Goal: Task Accomplishment & Management: Manage account settings

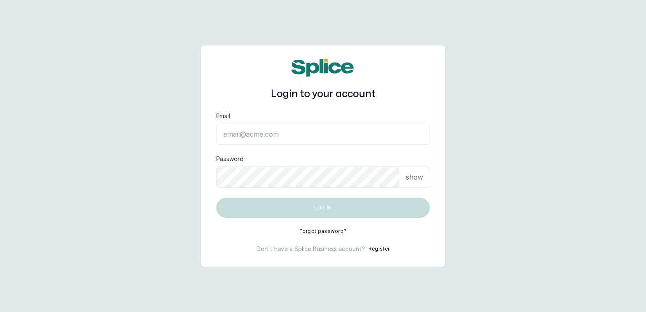
type input "[EMAIL_ADDRESS][DOMAIN_NAME]"
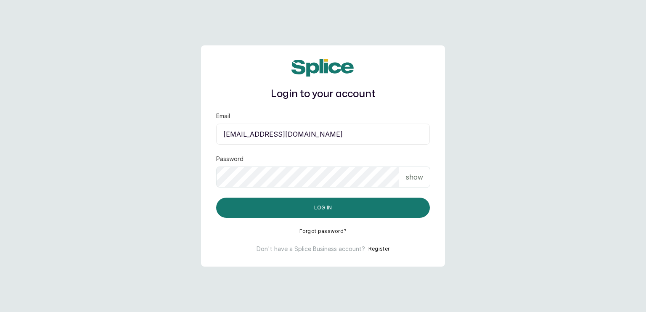
click at [415, 177] on p "show" at bounding box center [414, 177] width 17 height 10
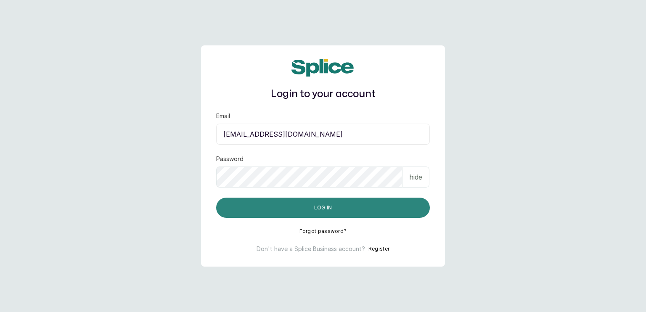
click at [327, 208] on button "Log in" at bounding box center [323, 208] width 214 height 20
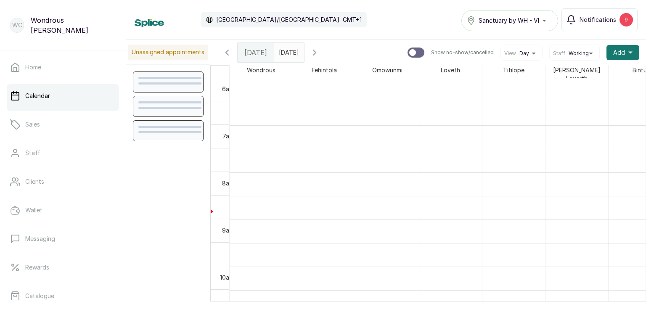
scroll to position [283, 0]
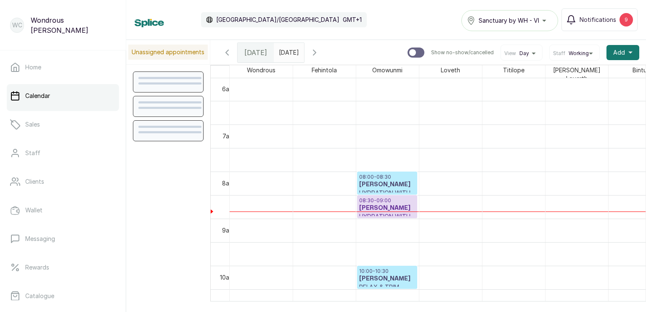
click at [40, 93] on p "Calendar" at bounding box center [37, 96] width 25 height 8
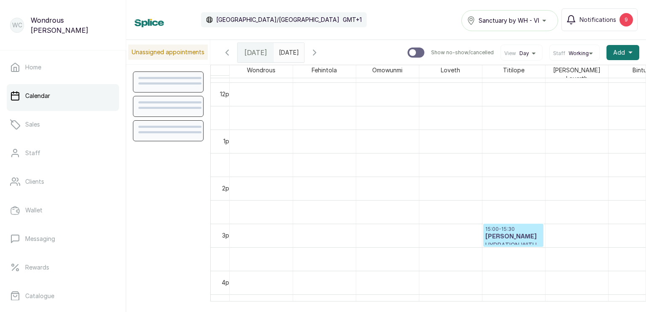
scroll to position [797, 0]
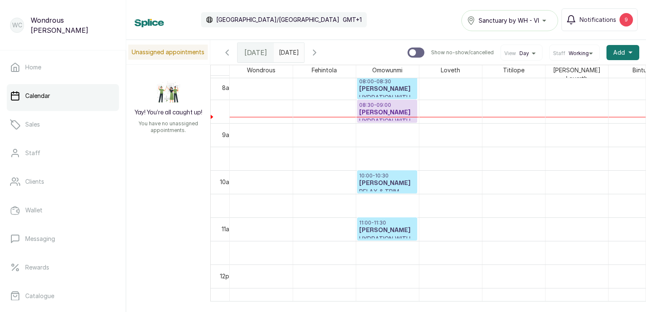
drag, startPoint x: 338, startPoint y: 55, endPoint x: 377, endPoint y: 45, distance: 40.0
drag, startPoint x: 377, startPoint y: 45, endPoint x: 338, endPoint y: 50, distance: 39.0
click at [319, 50] on icon "button" at bounding box center [314, 52] width 10 height 10
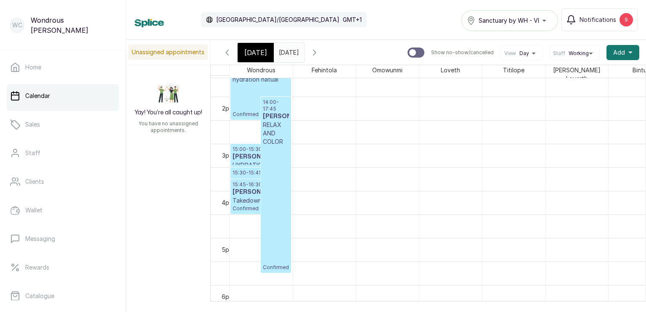
type input "yyyy-MM-dd"
click at [287, 51] on input "yyyy-MM-dd" at bounding box center [280, 50] width 13 height 14
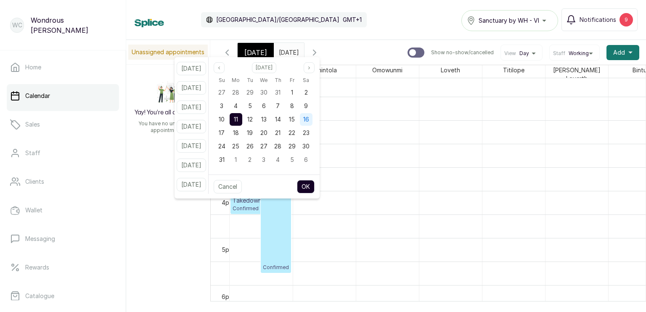
click at [309, 117] on span "16" at bounding box center [306, 119] width 6 height 7
click at [314, 186] on button "OK" at bounding box center [306, 186] width 18 height 13
type input "2025-08-16"
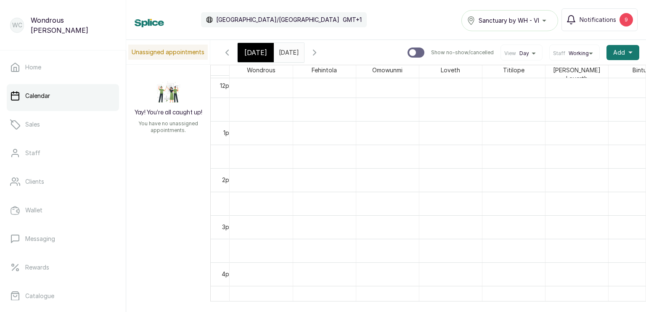
click at [287, 52] on input "2025-08-16" at bounding box center [280, 50] width 13 height 14
click at [316, 34] on div "Calendar Africa/Lagos GMT+1 Sanctuary by WH - VI Notifications 9" at bounding box center [386, 20] width 520 height 40
click at [287, 56] on input "2025-08-16" at bounding box center [280, 50] width 13 height 14
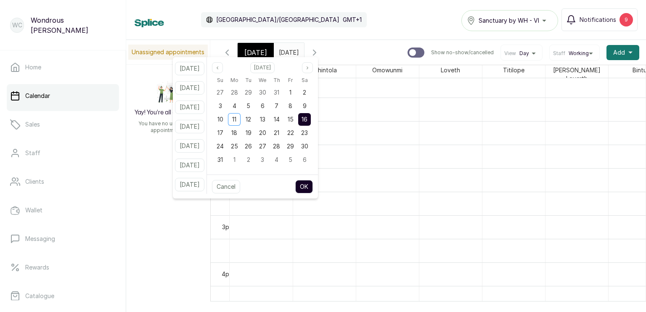
click at [303, 25] on div "Calendar Africa/Lagos GMT+1 Sanctuary by WH - VI Notifications 9" at bounding box center [386, 19] width 503 height 23
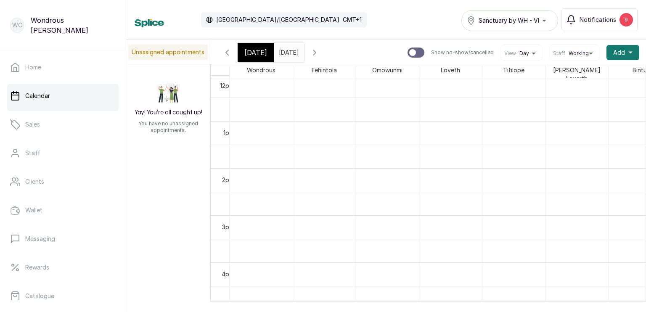
click at [252, 51] on span "[DATE]" at bounding box center [255, 52] width 23 height 10
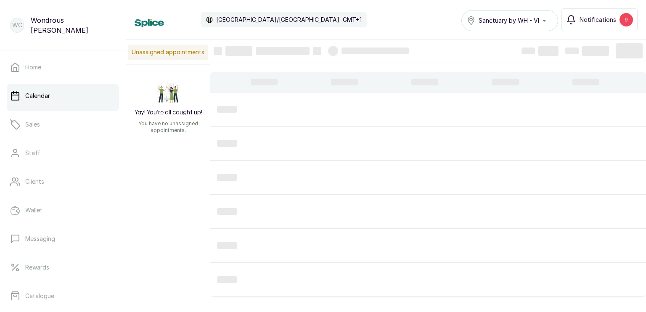
scroll to position [283, 0]
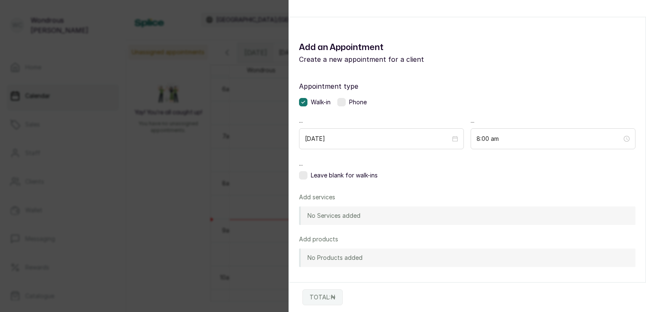
click at [312, 183] on div "Appointment type Walk-in Phone ... 2025/08/11 ... 8:00 am ... Leave blank for w…" at bounding box center [467, 219] width 356 height 297
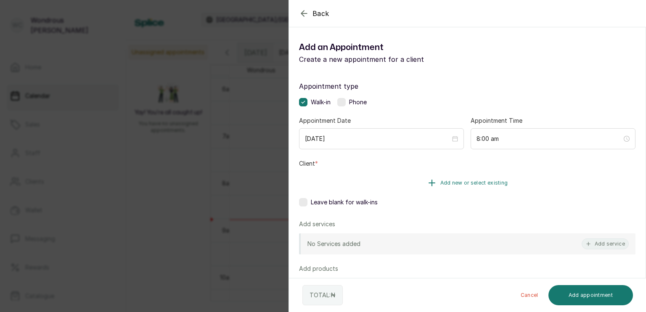
click at [454, 184] on span "Add new or select existing" at bounding box center [474, 182] width 68 height 7
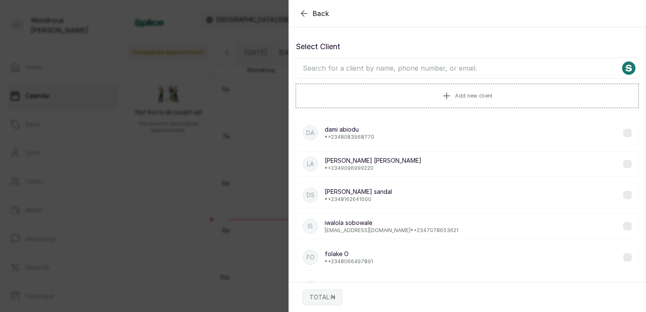
click at [382, 71] on input "text" at bounding box center [466, 68] width 343 height 21
click at [301, 13] on icon "button" at bounding box center [304, 13] width 10 height 10
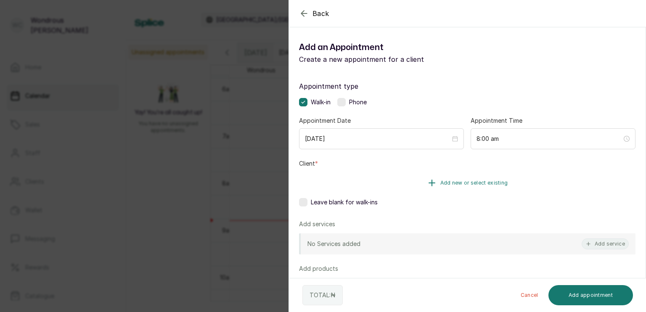
click at [458, 179] on button "Add new or select existing" at bounding box center [467, 183] width 336 height 24
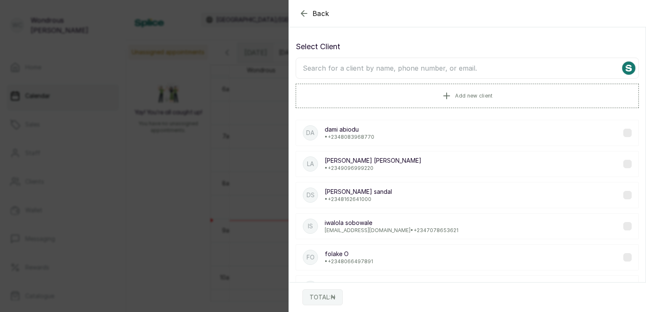
click at [403, 71] on input "text" at bounding box center [466, 68] width 343 height 21
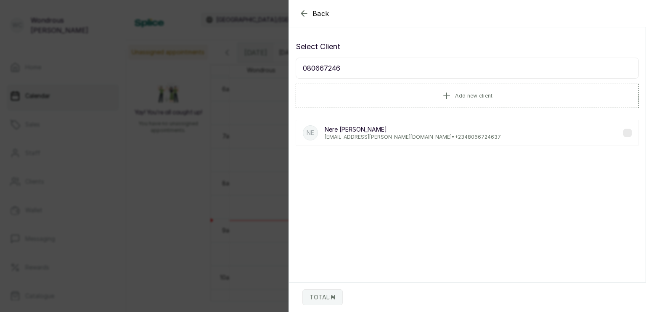
type input "080667246"
click at [623, 134] on label at bounding box center [627, 133] width 8 height 8
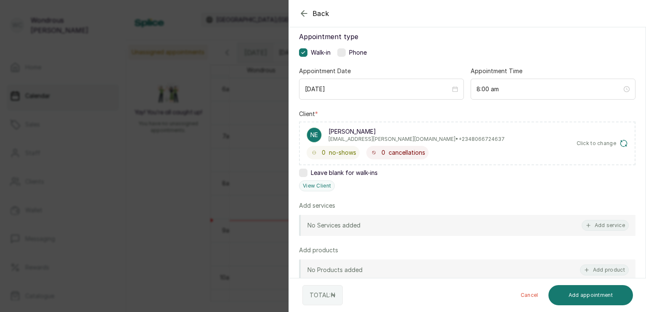
scroll to position [80, 0]
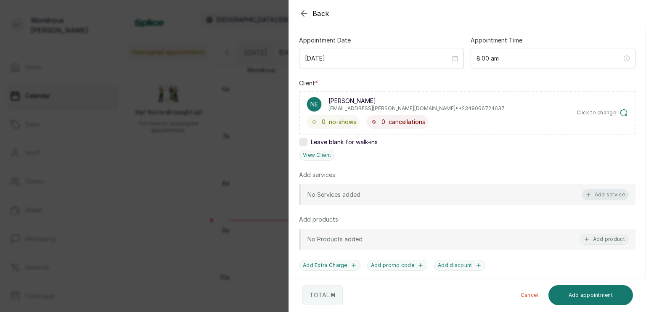
click at [595, 191] on button "Add service" at bounding box center [604, 194] width 47 height 11
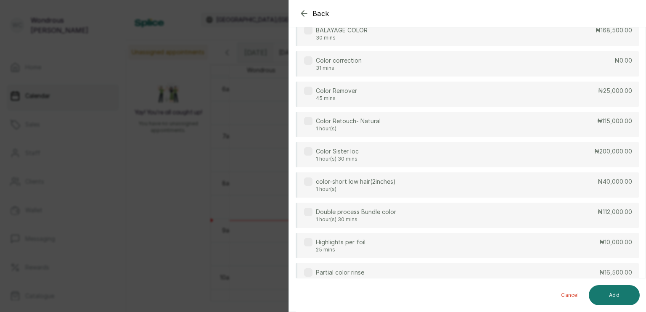
scroll to position [34, 0]
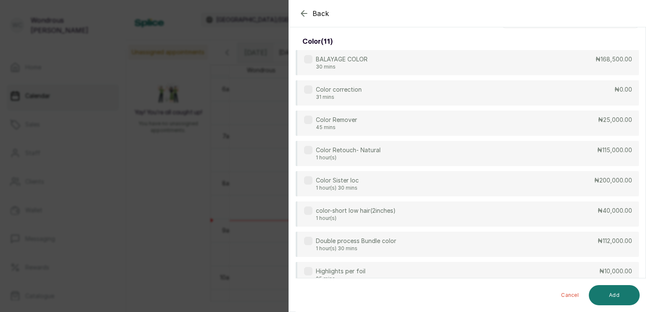
drag, startPoint x: 645, startPoint y: 72, endPoint x: 644, endPoint y: 66, distance: 6.4
click at [644, 66] on section "Back Add Appointment Select service color ( 11 ) BALAYAGE COLOR 30 mins ₦168,50…" at bounding box center [466, 156] width 357 height 312
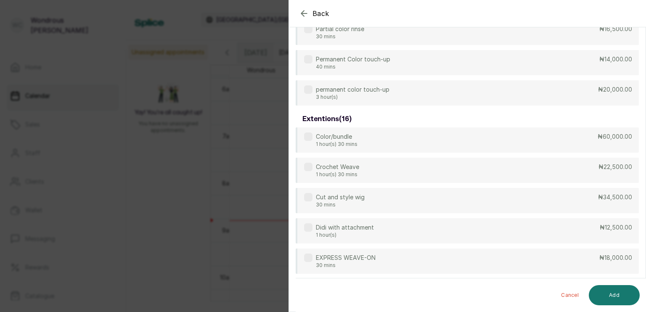
scroll to position [0, 0]
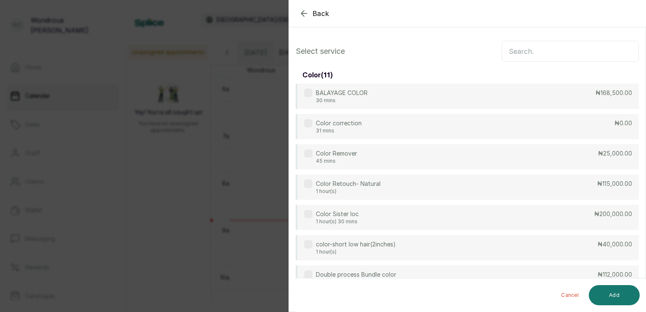
click at [555, 56] on input "text" at bounding box center [569, 51] width 137 height 21
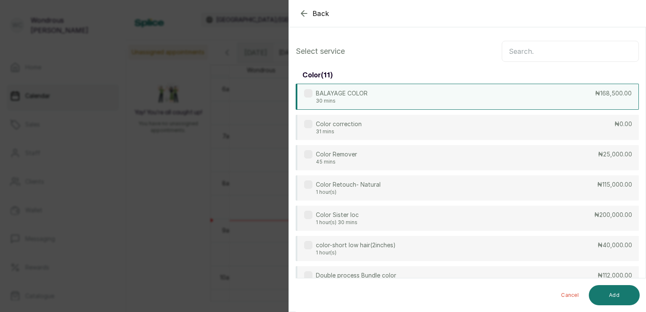
click at [309, 92] on label at bounding box center [308, 93] width 8 height 8
click at [307, 91] on icon at bounding box center [308, 93] width 4 height 4
click at [300, 13] on icon "button" at bounding box center [304, 13] width 10 height 10
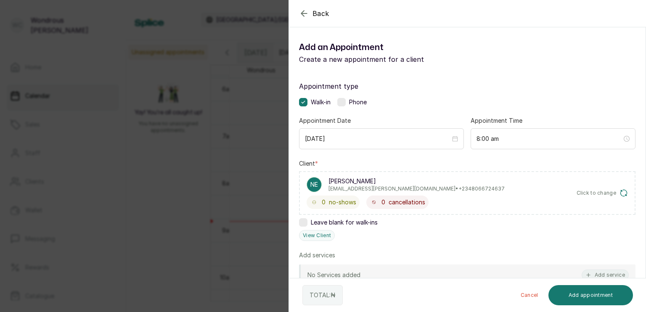
click at [300, 13] on icon "button" at bounding box center [304, 13] width 10 height 10
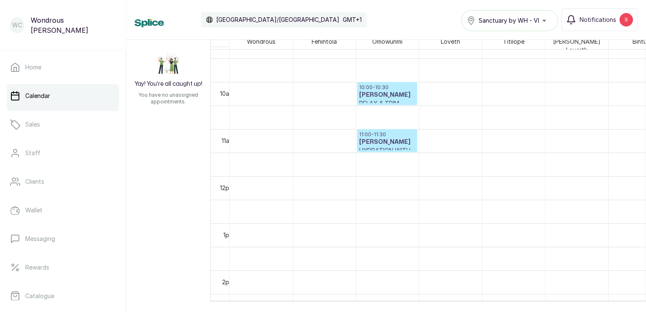
scroll to position [454, 0]
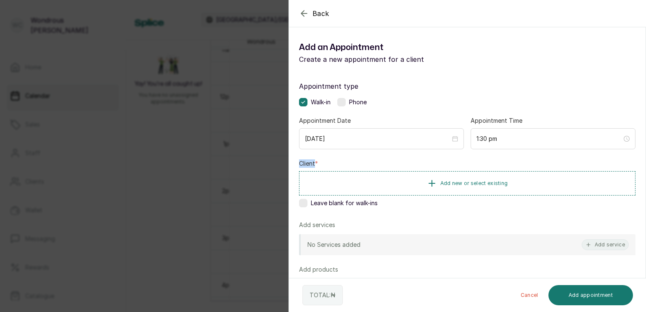
click at [295, 158] on div "Appointment type Walk-in Phone Appointment Date 2025/08/11 Appointment Time 1:3…" at bounding box center [467, 241] width 356 height 340
click at [303, 13] on icon "button" at bounding box center [303, 13] width 5 height 5
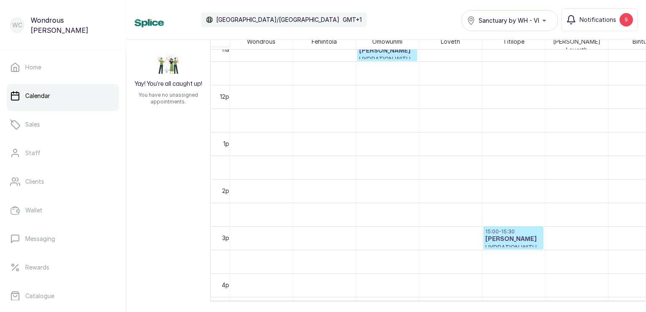
scroll to position [313, 0]
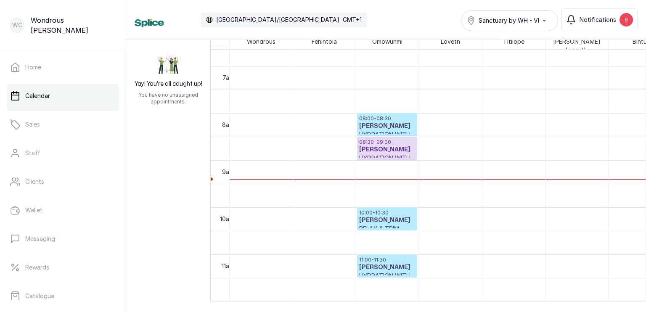
click at [382, 228] on div at bounding box center [386, 229] width 59 height 3
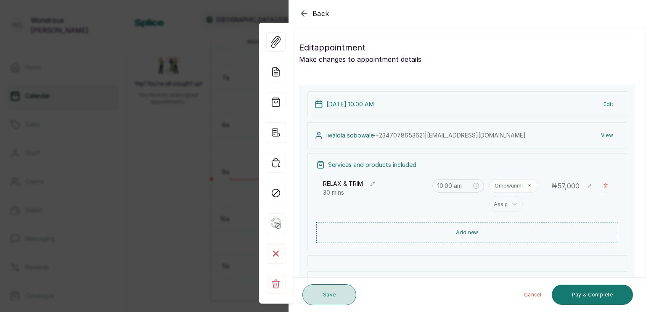
click at [333, 291] on button "Save" at bounding box center [329, 294] width 54 height 21
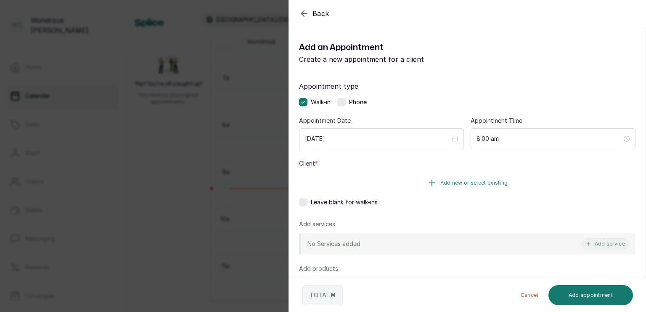
click at [453, 183] on span "Add new or select existing" at bounding box center [474, 182] width 68 height 7
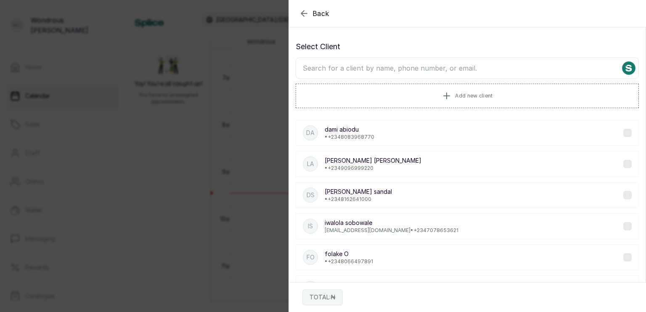
click at [400, 75] on input "text" at bounding box center [466, 68] width 343 height 21
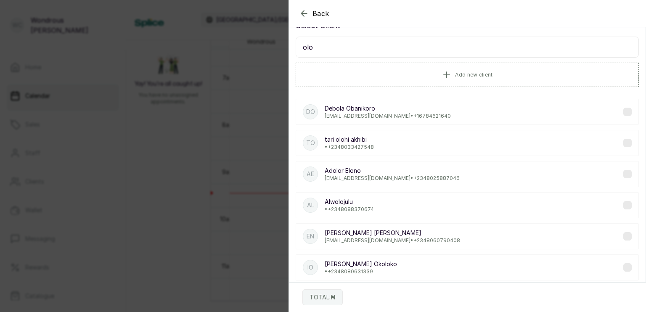
scroll to position [0, 0]
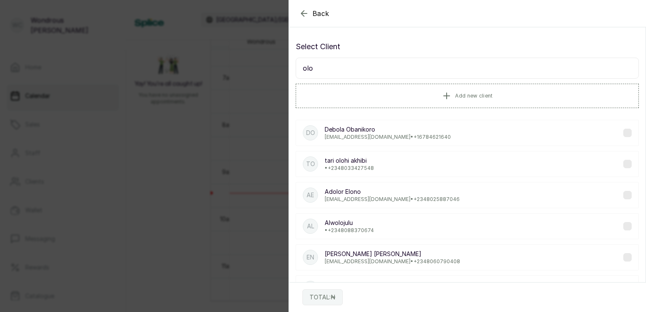
click at [324, 69] on input "olo" at bounding box center [466, 68] width 343 height 21
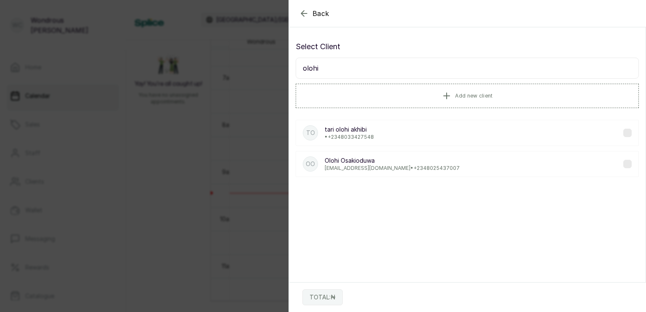
type input "olohi"
click at [623, 164] on label at bounding box center [627, 164] width 8 height 8
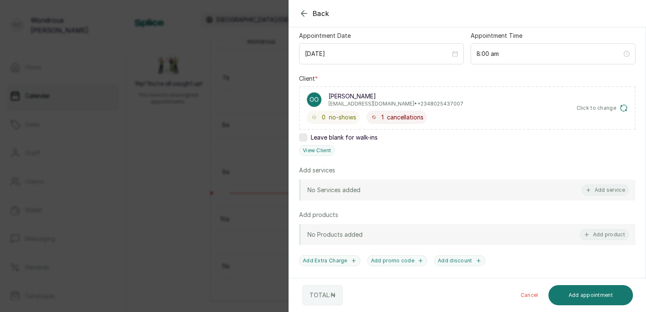
scroll to position [104, 0]
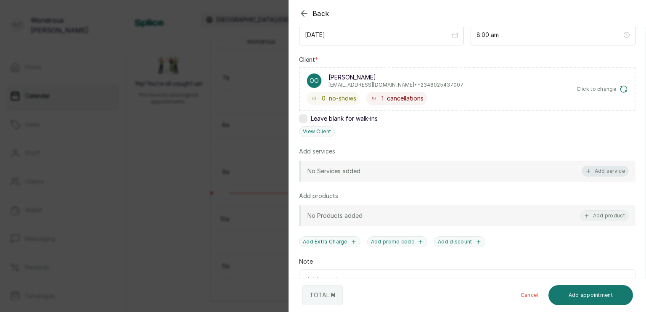
click at [595, 171] on button "Add service" at bounding box center [604, 171] width 47 height 11
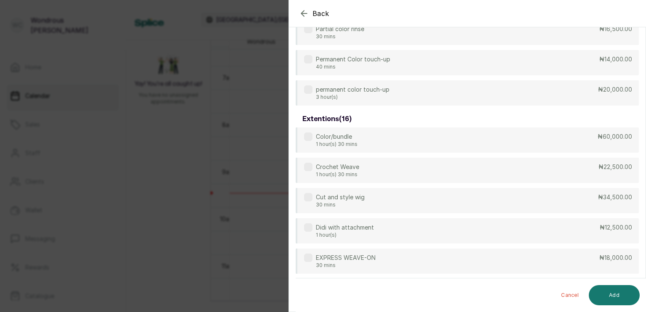
scroll to position [0, 0]
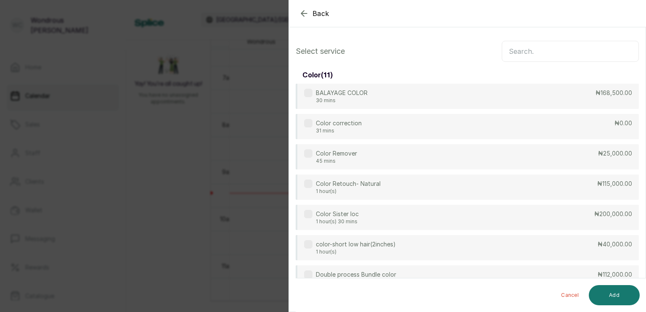
click at [575, 41] on input "text" at bounding box center [569, 51] width 137 height 21
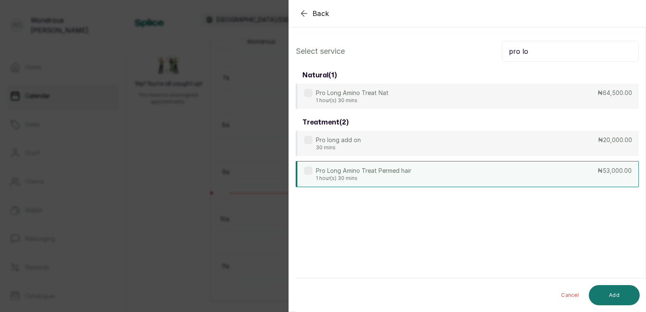
type input "pro lo"
click at [308, 169] on label at bounding box center [308, 170] width 8 height 8
click at [612, 296] on button "Add" at bounding box center [613, 295] width 51 height 20
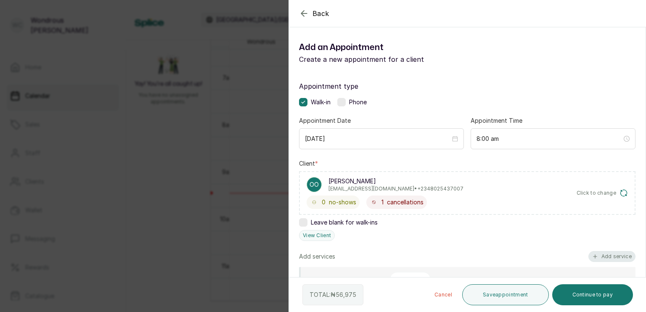
click at [613, 256] on button "Add service" at bounding box center [611, 256] width 47 height 11
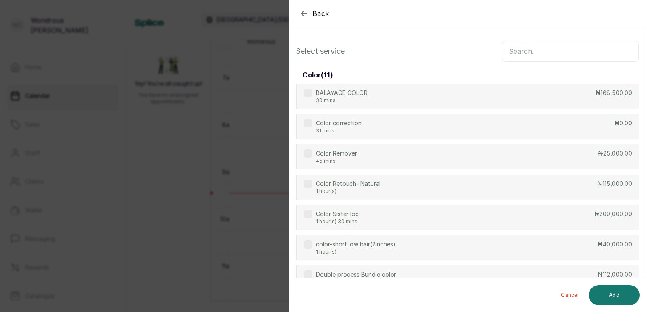
click at [553, 54] on input "text" at bounding box center [569, 51] width 137 height 21
click at [304, 13] on icon "button" at bounding box center [303, 13] width 5 height 5
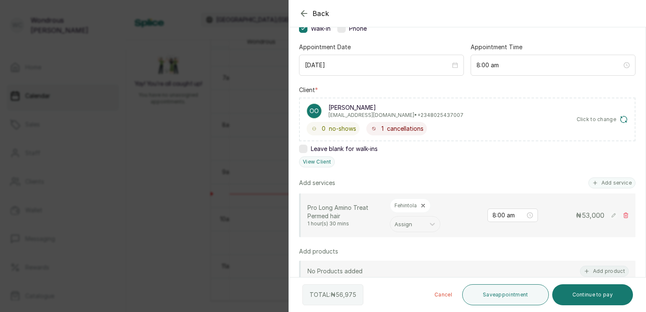
scroll to position [77, 0]
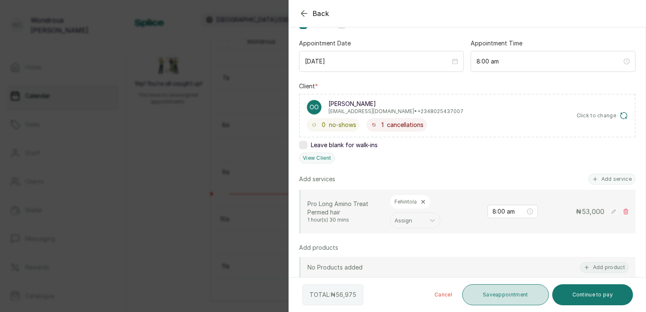
click at [487, 294] on button "Save appointment" at bounding box center [505, 294] width 87 height 21
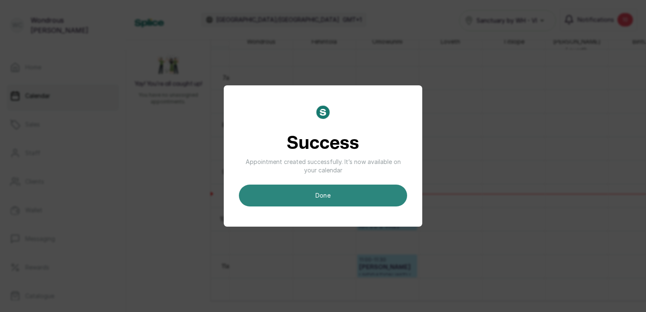
click at [350, 200] on button "done" at bounding box center [323, 196] width 168 height 22
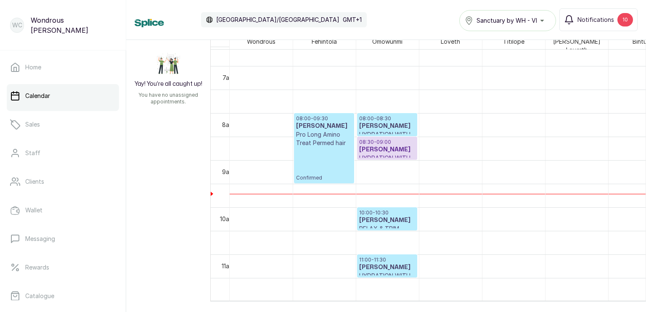
click at [332, 141] on p "Pro Long Amino Treat Permed hair" at bounding box center [324, 138] width 56 height 17
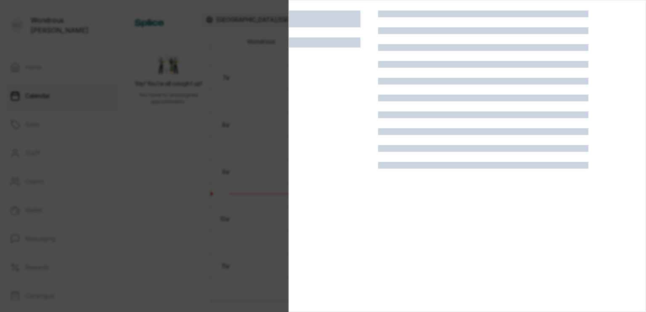
click at [332, 141] on div at bounding box center [333, 167] width 89 height 312
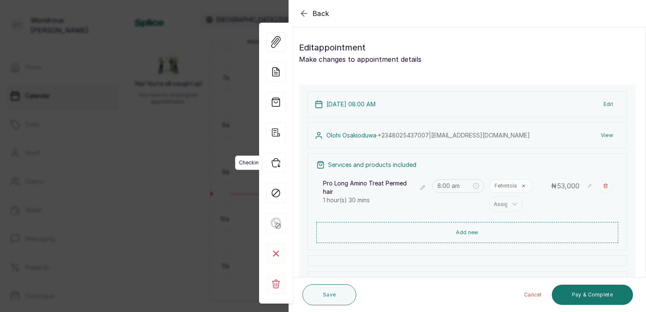
click at [277, 165] on icon "button" at bounding box center [276, 163] width 20 height 20
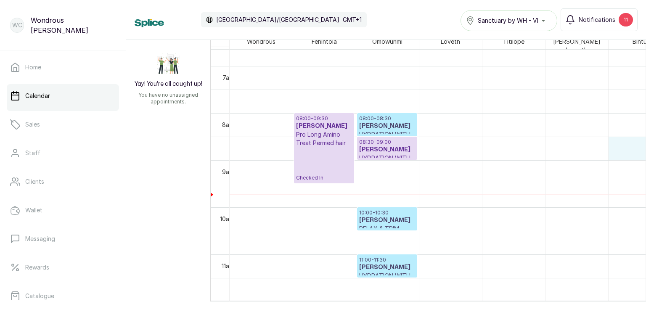
scroll to position [0, 10]
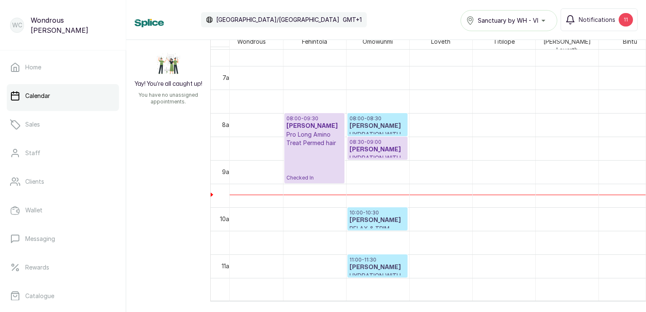
drag, startPoint x: 631, startPoint y: 140, endPoint x: 636, endPoint y: 136, distance: 6.2
click at [636, 136] on div "08:00 - 09:30 Olohi Osakioduwa Pro Long Amino Treat Permed hair Checked In 08:0…" at bounding box center [437, 179] width 416 height 258
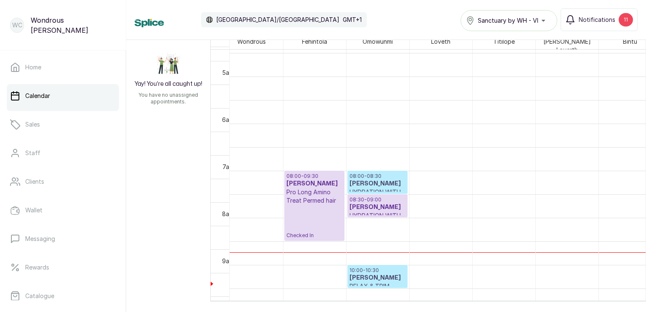
scroll to position [256, 0]
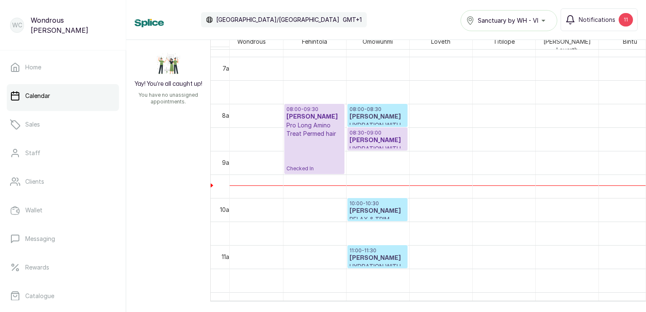
click at [378, 108] on p "08:00 - 08:30" at bounding box center [377, 109] width 56 height 7
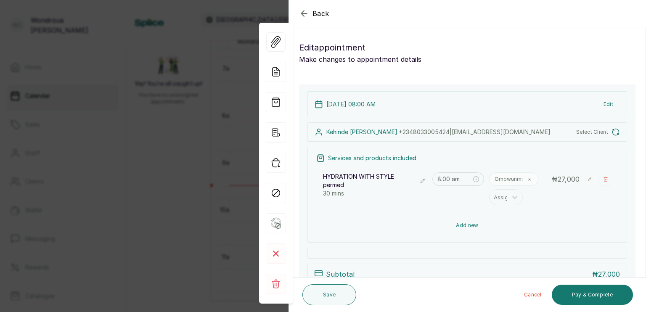
click at [467, 226] on button "Add new" at bounding box center [467, 225] width 302 height 20
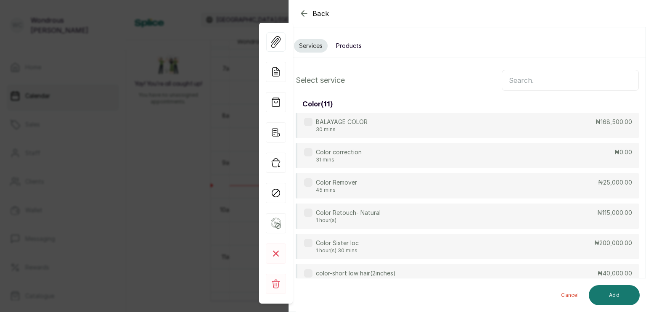
scroll to position [62, 0]
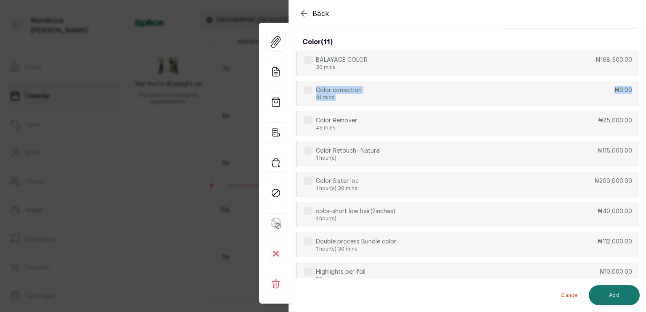
drag, startPoint x: 638, startPoint y: 103, endPoint x: 638, endPoint y: 70, distance: 33.2
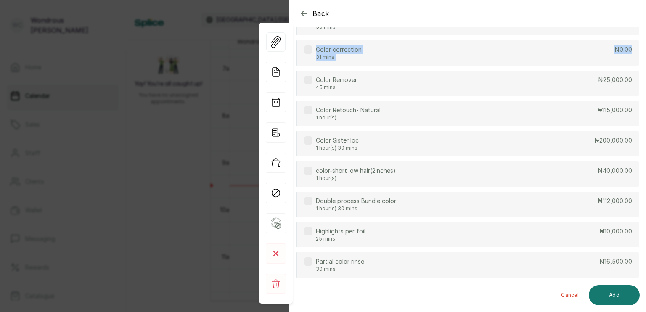
scroll to position [0, 0]
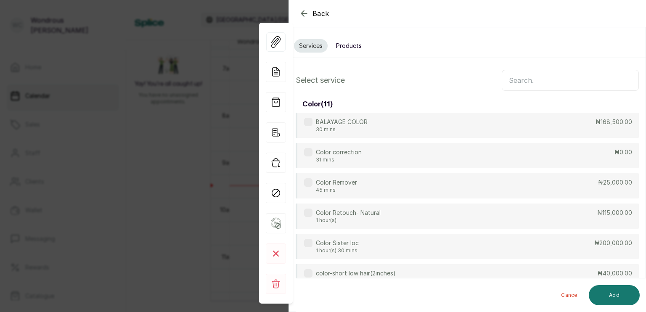
click at [552, 80] on input "text" at bounding box center [569, 80] width 137 height 21
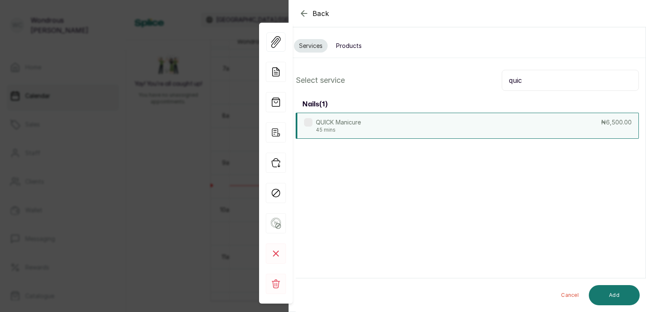
click at [306, 122] on label at bounding box center [308, 122] width 8 height 8
click at [546, 78] on input "quic" at bounding box center [569, 80] width 137 height 21
type input "q"
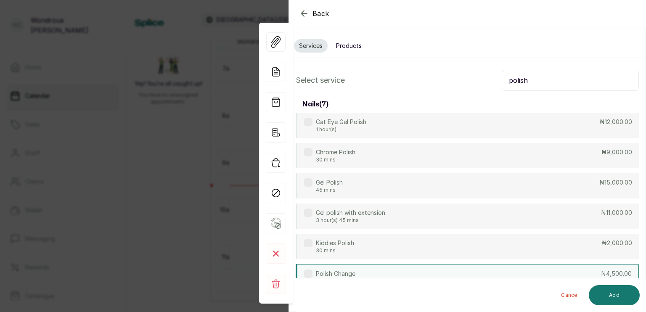
type input "polish"
click at [310, 272] on label at bounding box center [308, 273] width 8 height 8
click at [616, 297] on button "Add" at bounding box center [613, 295] width 51 height 20
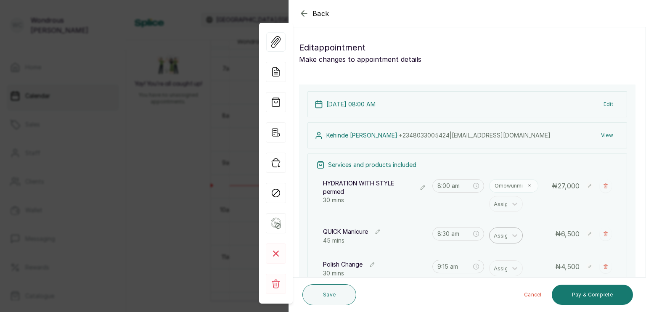
click at [494, 237] on div at bounding box center [502, 235] width 18 height 11
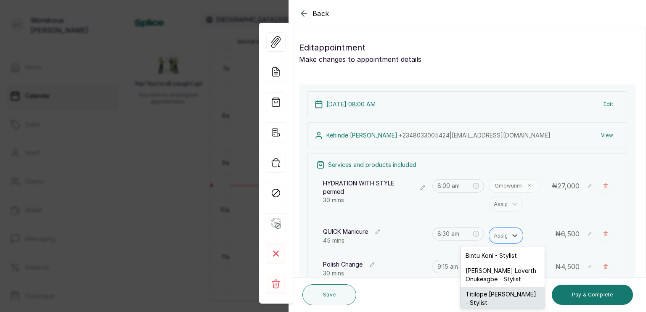
click at [488, 295] on div "Titilope [PERSON_NAME] - Stylist" at bounding box center [502, 299] width 84 height 24
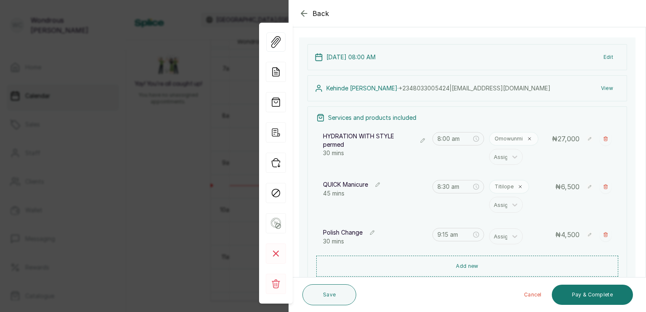
scroll to position [52, 0]
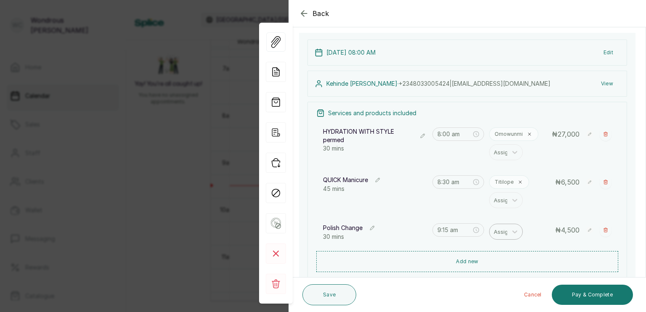
click at [498, 233] on div at bounding box center [502, 231] width 18 height 11
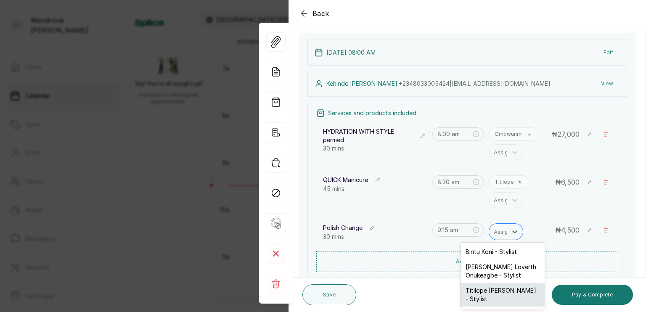
click at [488, 290] on div "Titilope [PERSON_NAME] - Stylist" at bounding box center [502, 295] width 84 height 24
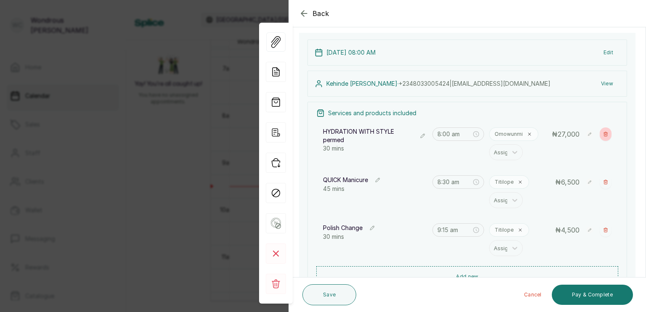
click at [603, 135] on icon "button" at bounding box center [605, 134] width 5 height 5
type input "8:30 am"
type input "9:15 am"
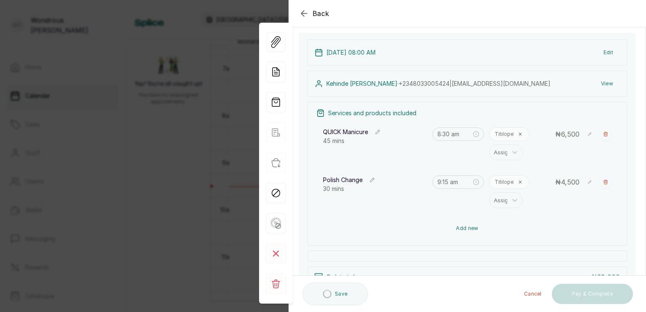
click at [469, 232] on button "Add new" at bounding box center [467, 228] width 302 height 20
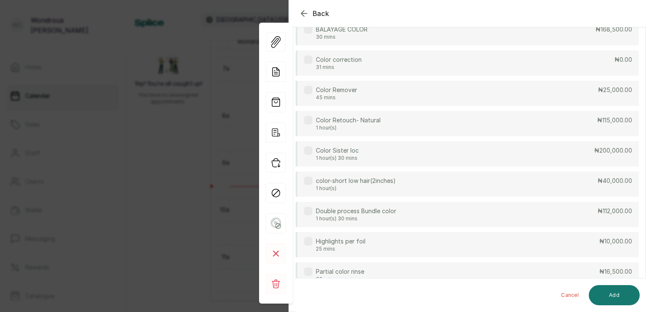
scroll to position [0, 0]
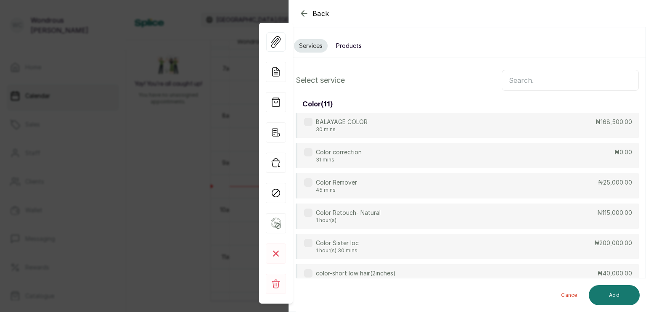
click at [566, 75] on input "text" at bounding box center [569, 80] width 137 height 21
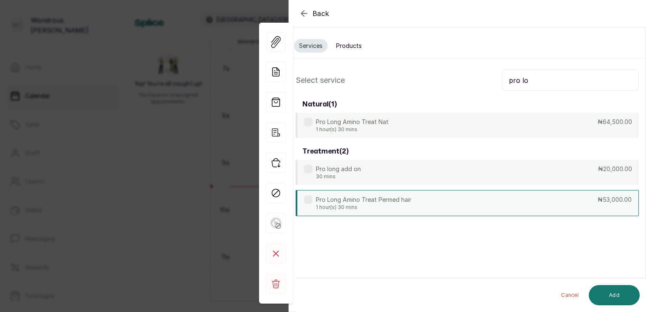
type input "pro lo"
click at [309, 201] on label at bounding box center [308, 199] width 8 height 8
click at [610, 293] on button "Add" at bounding box center [613, 295] width 51 height 20
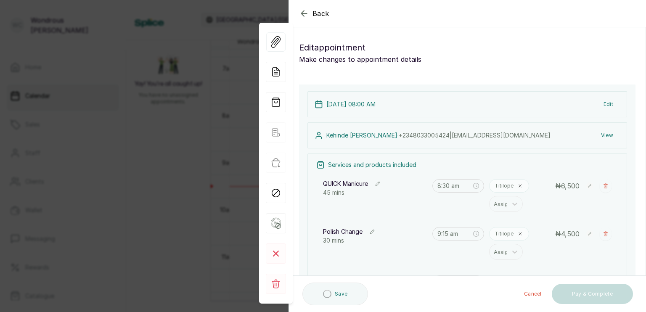
type input "9:45 am"
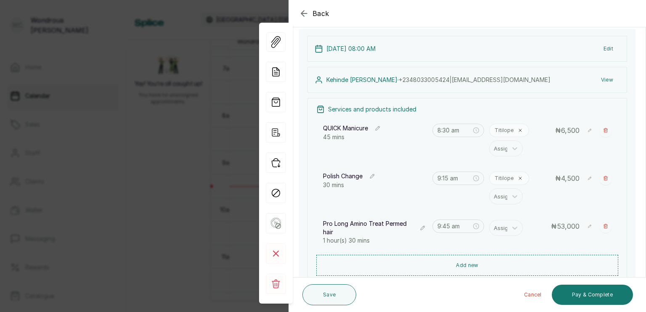
scroll to position [87, 0]
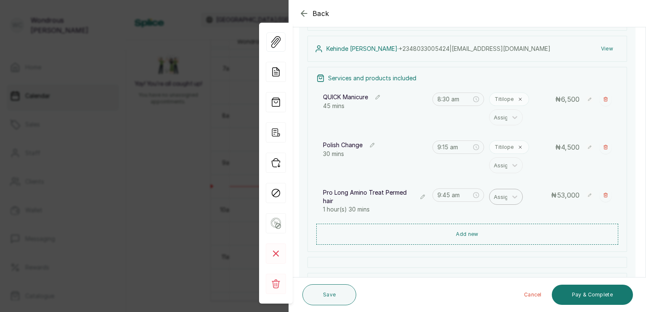
click at [495, 194] on div at bounding box center [502, 196] width 18 height 11
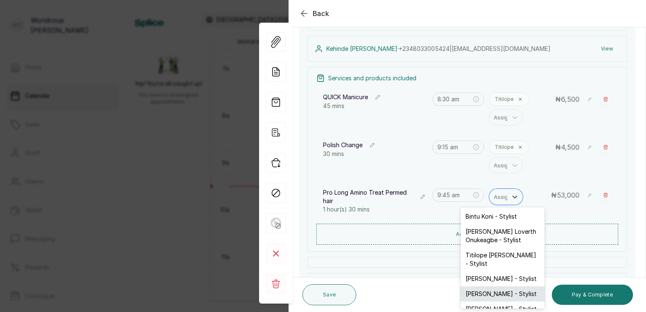
click at [484, 286] on div "[PERSON_NAME] - Stylist" at bounding box center [502, 293] width 84 height 15
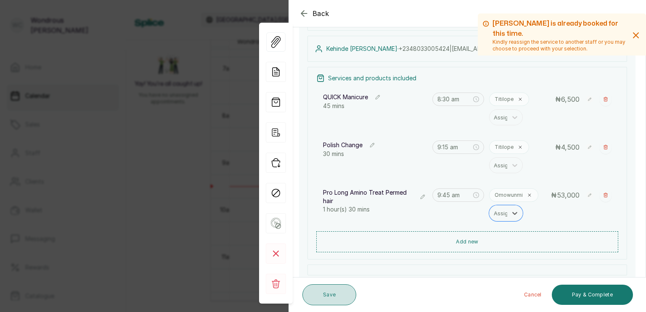
click at [327, 293] on button "Save" at bounding box center [329, 294] width 54 height 21
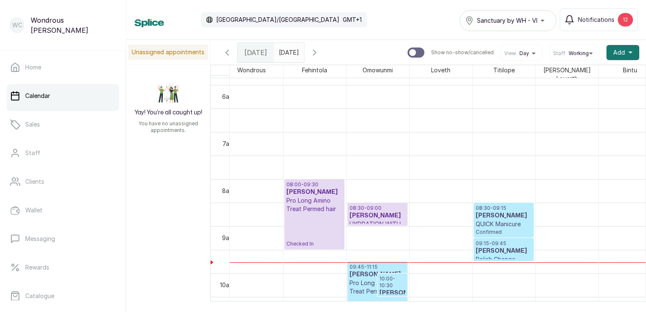
scroll to position [272, 0]
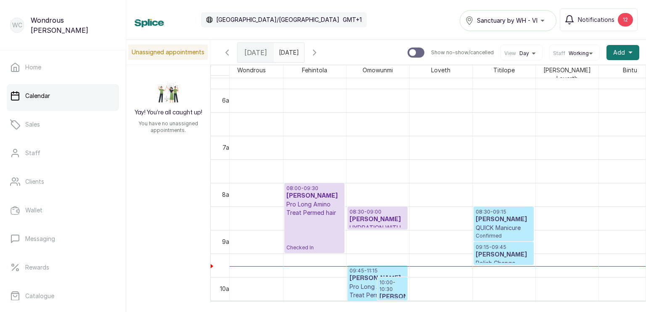
click at [372, 215] on h3 "[PERSON_NAME]" at bounding box center [377, 219] width 56 height 8
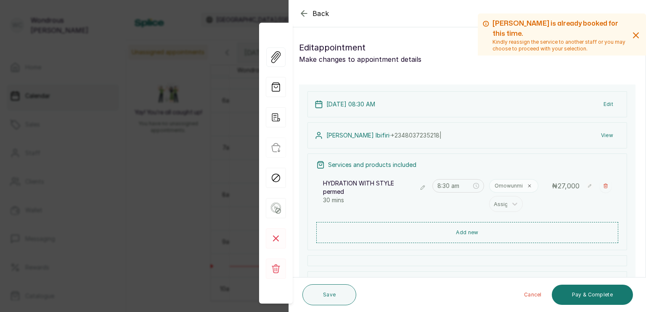
click at [372, 215] on div "11 Aug 2025, 08:30 AM Edit Cindy Ibifiri · +234 8037235218 | View Services and …" at bounding box center [467, 213] width 336 height 259
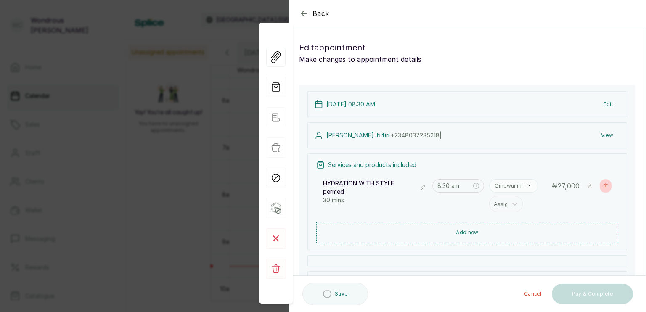
click at [603, 187] on icon "button" at bounding box center [605, 185] width 5 height 5
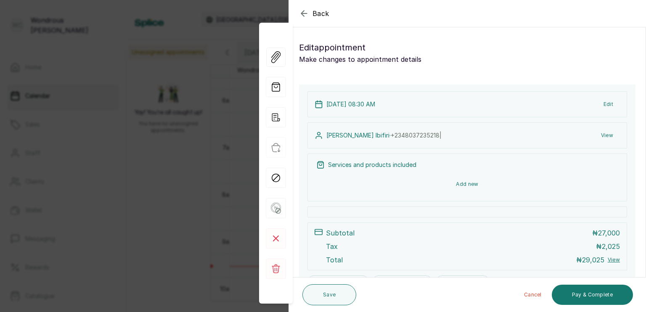
click at [458, 180] on button "Add new" at bounding box center [467, 184] width 302 height 20
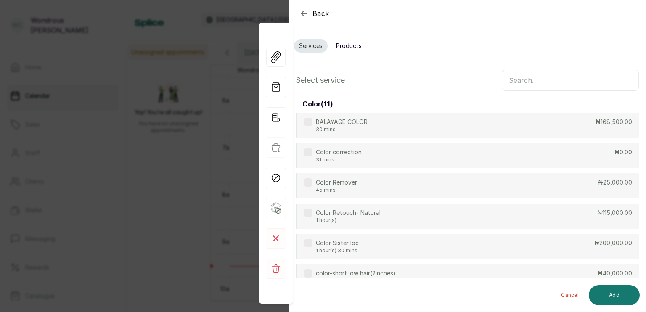
click at [513, 87] on input "text" at bounding box center [569, 80] width 137 height 21
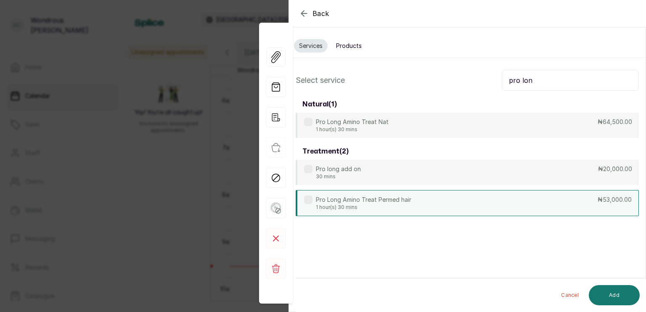
type input "pro lon"
click at [305, 201] on label at bounding box center [308, 199] width 8 height 8
click at [605, 290] on button "Add" at bounding box center [613, 295] width 51 height 20
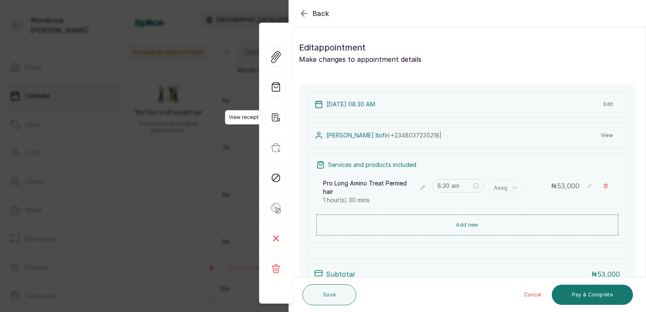
click at [275, 119] on icon "button" at bounding box center [276, 117] width 20 height 20
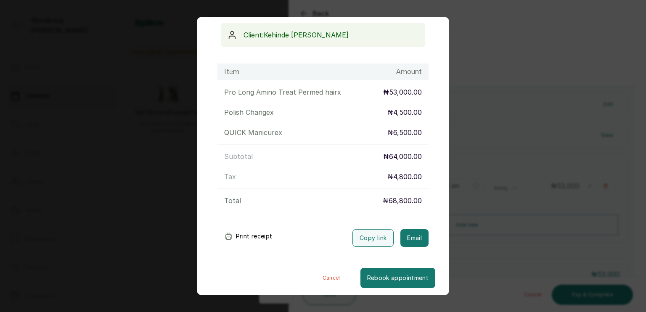
scroll to position [82, 0]
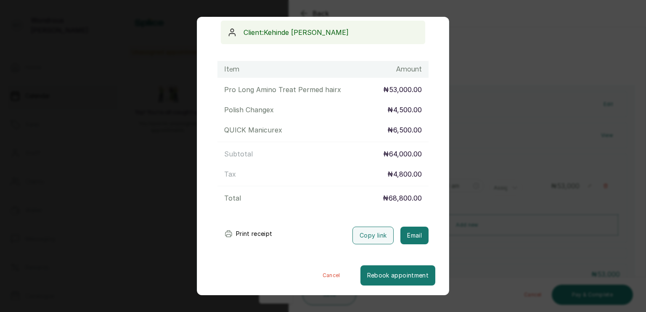
click at [258, 235] on button "Print receipt" at bounding box center [248, 233] width 62 height 17
click at [257, 231] on button "Print receipt" at bounding box center [248, 233] width 62 height 17
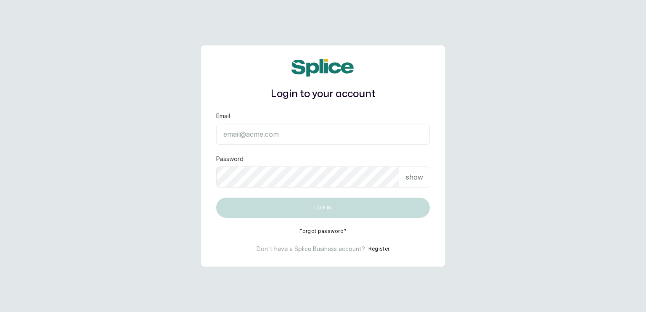
type input "sanctuarybywh@gmail.com"
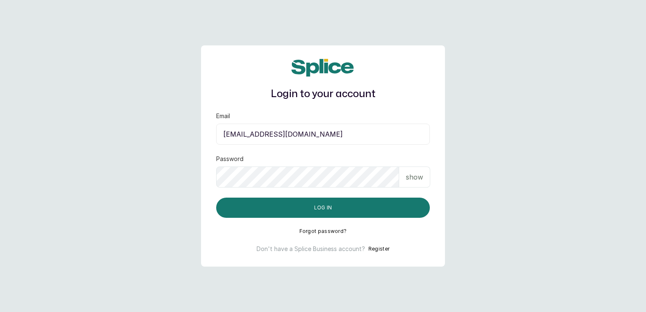
click at [411, 174] on p "show" at bounding box center [414, 177] width 17 height 10
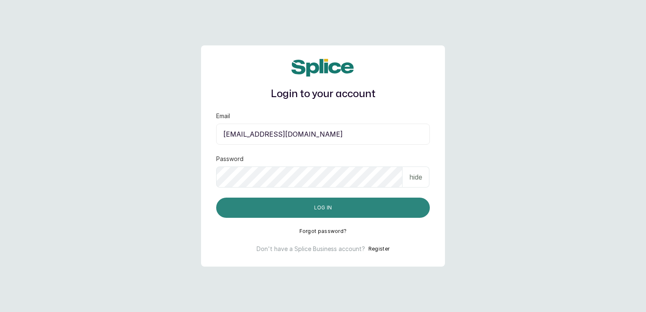
click at [326, 208] on button "Log in" at bounding box center [323, 208] width 214 height 20
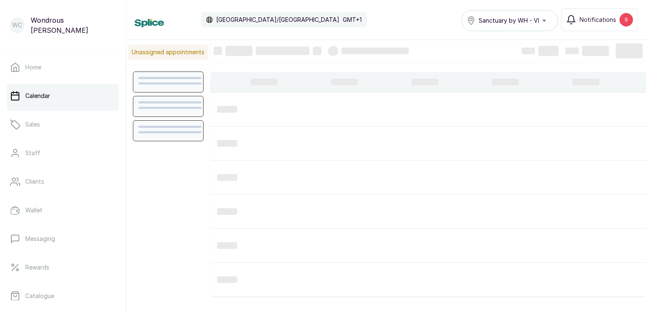
scroll to position [283, 0]
click at [346, 224] on div at bounding box center [364, 211] width 74 height 27
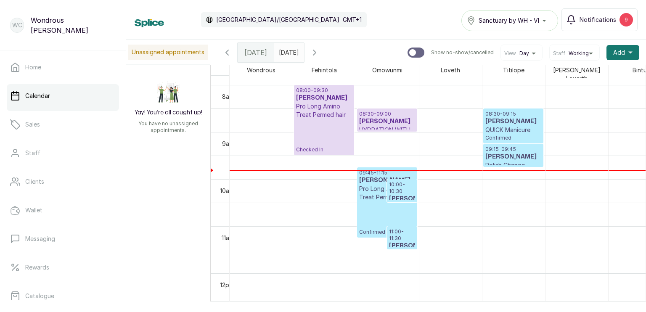
scroll to position [377, 0]
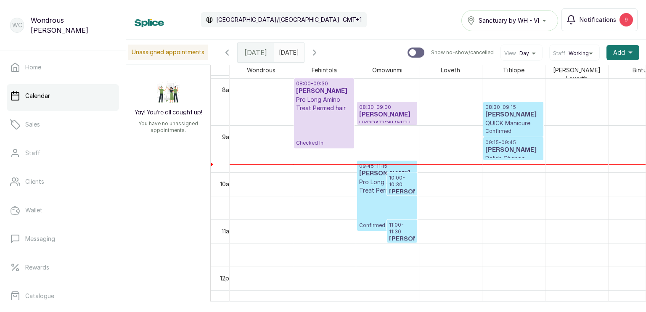
click at [382, 105] on p "08:30 - 09:00" at bounding box center [387, 107] width 56 height 7
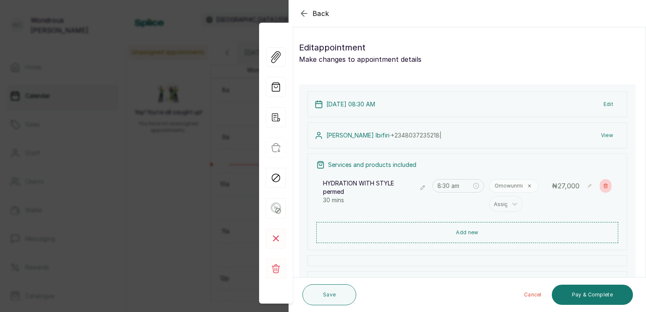
click at [603, 184] on icon "button" at bounding box center [605, 186] width 4 height 4
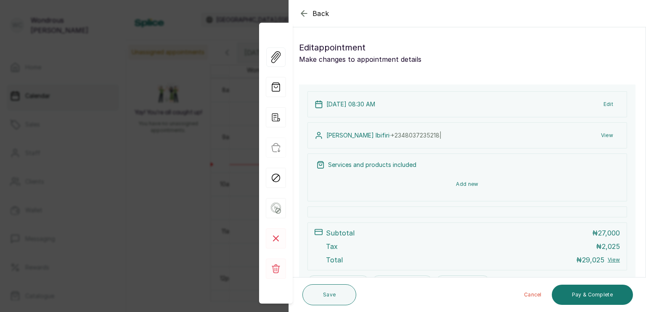
click at [469, 186] on button "Add new" at bounding box center [467, 184] width 302 height 20
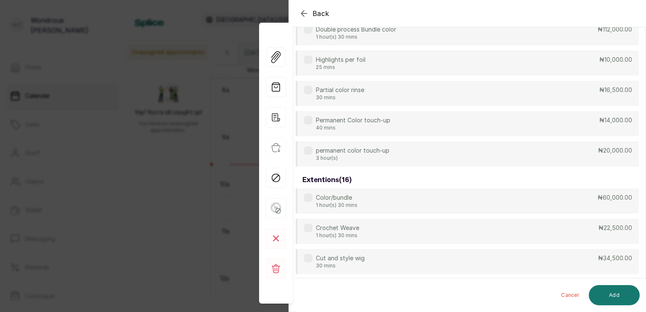
scroll to position [0, 0]
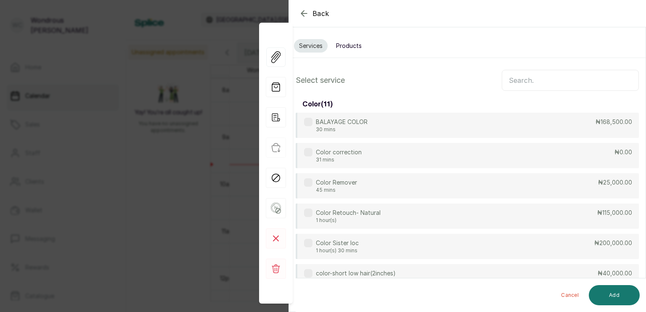
click at [561, 77] on input "text" at bounding box center [569, 80] width 137 height 21
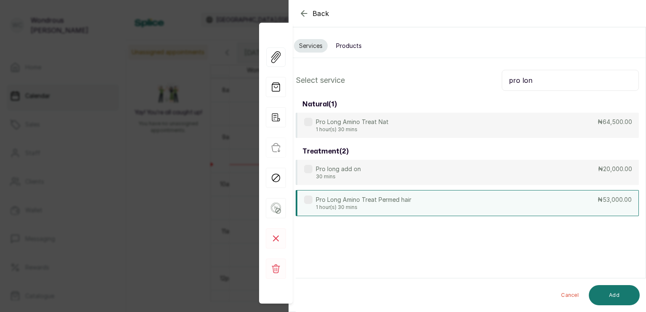
type input "pro lon"
click at [310, 201] on label at bounding box center [308, 199] width 8 height 8
click at [610, 294] on button "Add" at bounding box center [613, 295] width 51 height 20
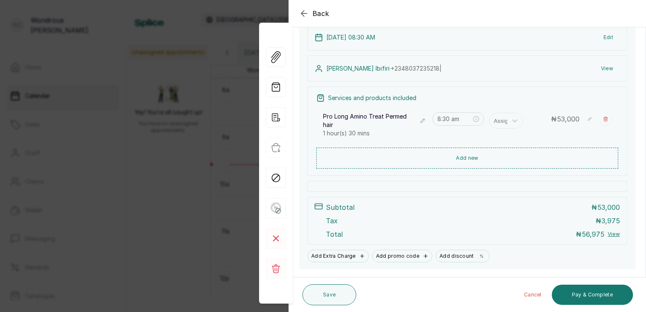
scroll to position [73, 0]
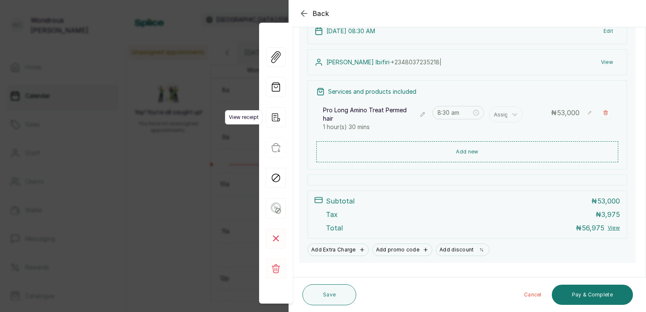
click at [275, 119] on icon "button" at bounding box center [276, 117] width 20 height 20
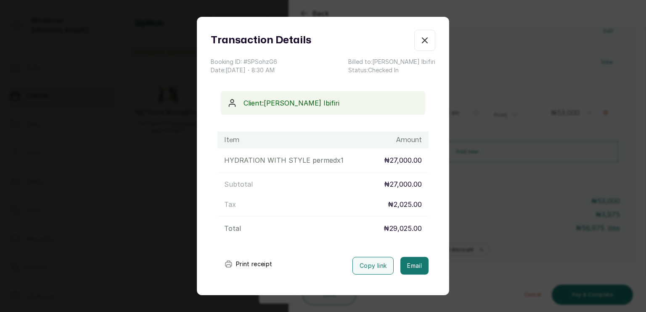
scroll to position [41, 0]
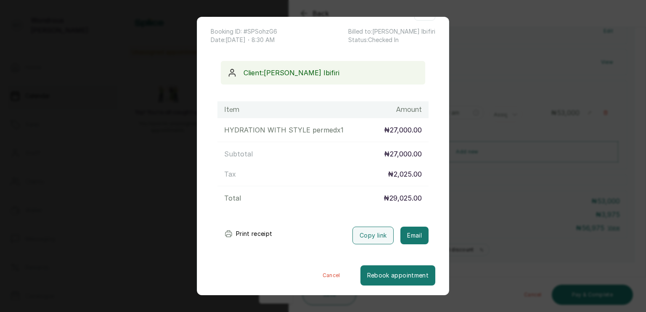
click at [250, 235] on button "Print receipt" at bounding box center [248, 233] width 62 height 17
click at [260, 235] on button "Print receipt" at bounding box center [248, 233] width 62 height 17
click at [319, 277] on button "Cancel" at bounding box center [331, 275] width 58 height 20
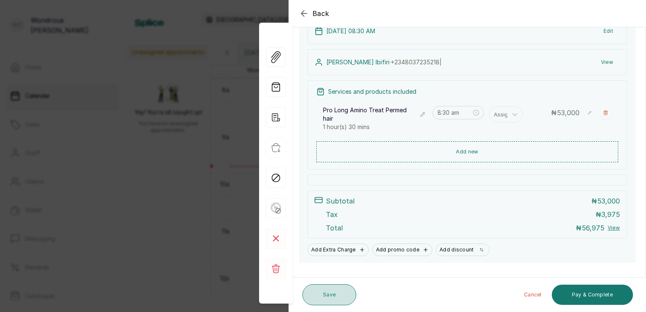
click at [332, 297] on button "Save" at bounding box center [329, 294] width 54 height 21
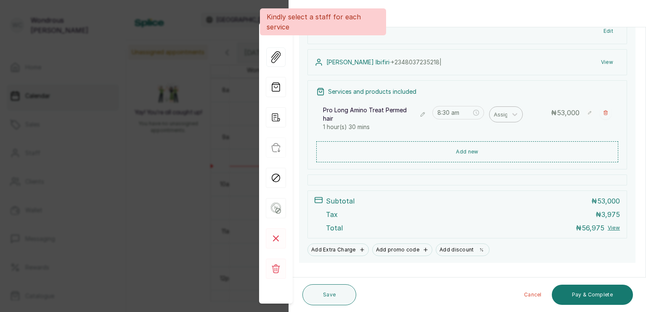
click at [501, 111] on div at bounding box center [502, 114] width 18 height 11
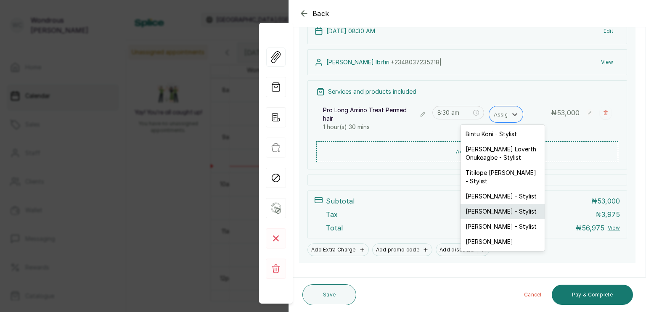
click at [484, 204] on div "[PERSON_NAME] - Stylist" at bounding box center [502, 211] width 84 height 15
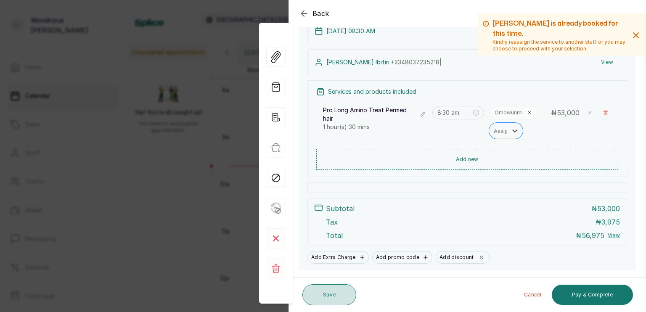
click at [331, 286] on button "Save" at bounding box center [329, 294] width 54 height 21
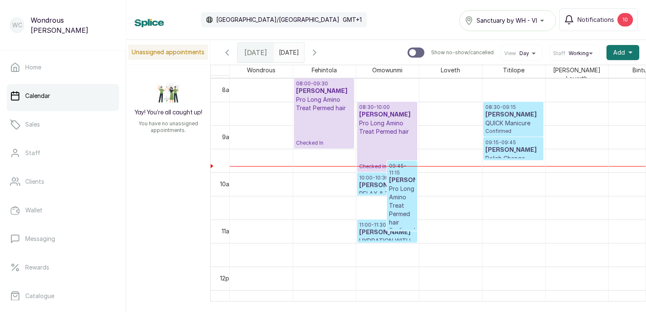
click at [370, 181] on h3 "[PERSON_NAME]" at bounding box center [387, 185] width 56 height 8
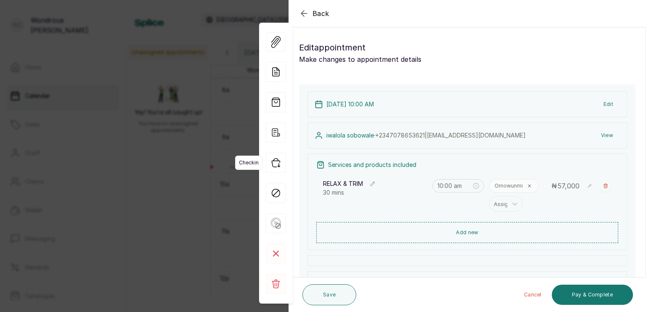
click at [277, 165] on icon "button" at bounding box center [276, 163] width 20 height 20
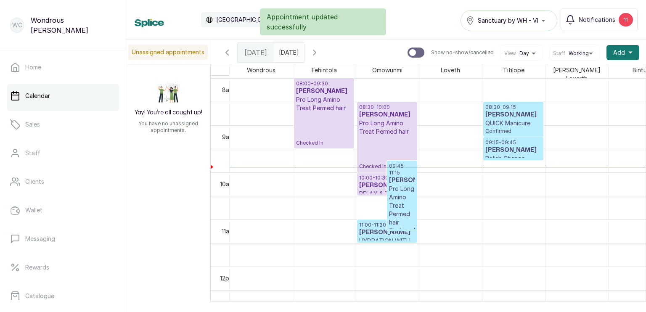
click at [402, 176] on h3 "[PERSON_NAME]" at bounding box center [402, 180] width 26 height 8
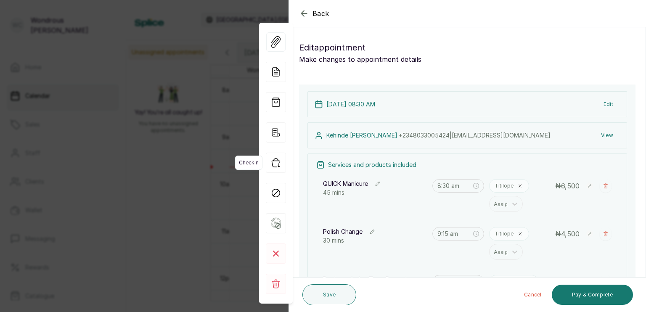
click at [277, 162] on icon "button" at bounding box center [276, 163] width 20 height 20
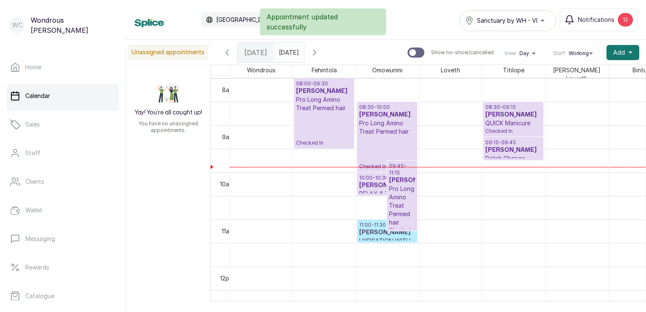
click at [380, 124] on p "Pro Long Amino Treat Permed hair" at bounding box center [387, 127] width 56 height 17
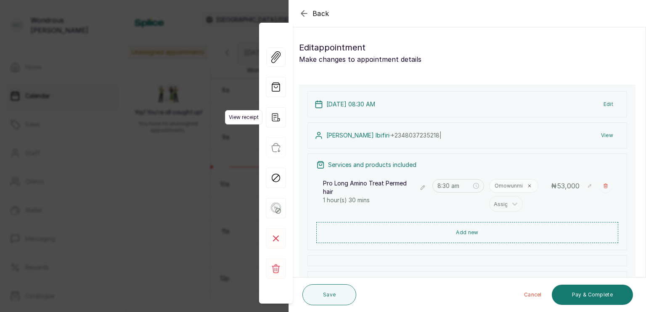
click at [277, 119] on icon "button" at bounding box center [276, 117] width 20 height 20
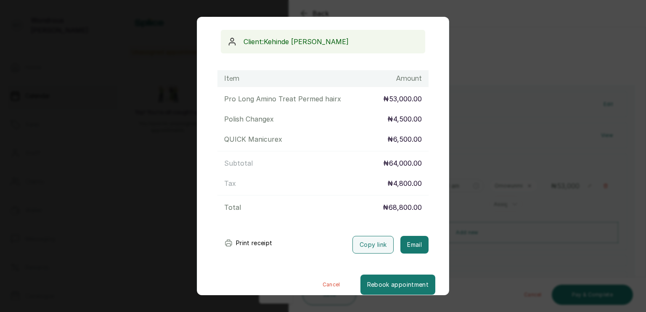
scroll to position [82, 0]
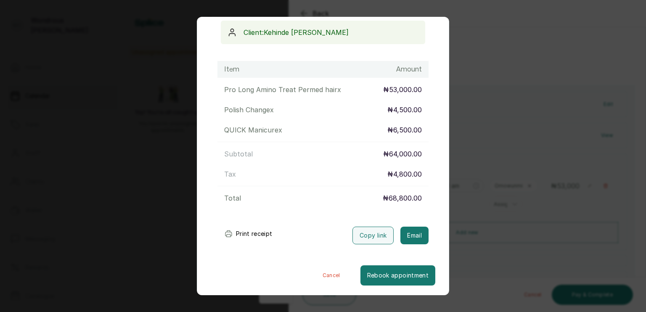
click at [251, 232] on button "Print receipt" at bounding box center [248, 233] width 62 height 17
click at [530, 16] on div "Transaction Details Booking ID: # SPBvzLzu Date: [DATE] ・ 8:30 AM Billed to: [P…" at bounding box center [323, 156] width 646 height 312
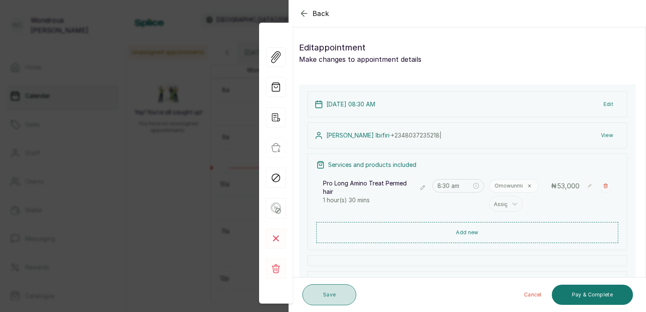
click at [332, 298] on button "Save" at bounding box center [329, 294] width 54 height 21
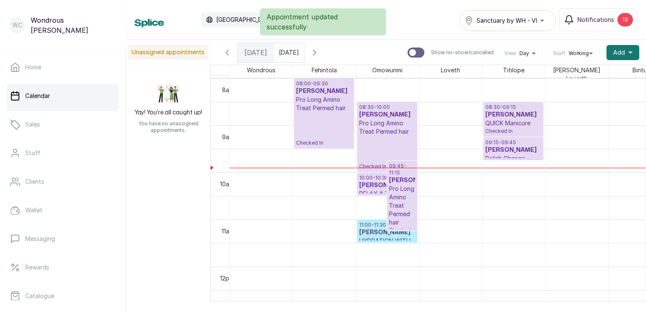
click at [372, 134] on div "08:30 - 10:00 [PERSON_NAME] Pro Long Amino Treat Permed hair Checked In" at bounding box center [387, 137] width 56 height 66
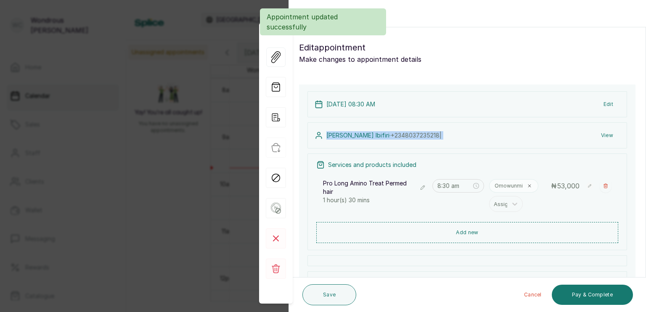
click at [390, 134] on span "[PHONE_NUMBER] |" at bounding box center [415, 135] width 51 height 7
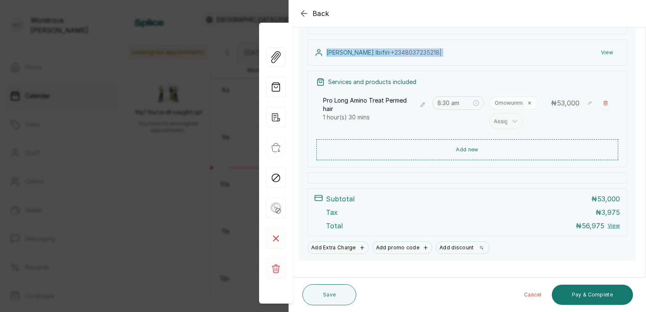
scroll to position [71, 0]
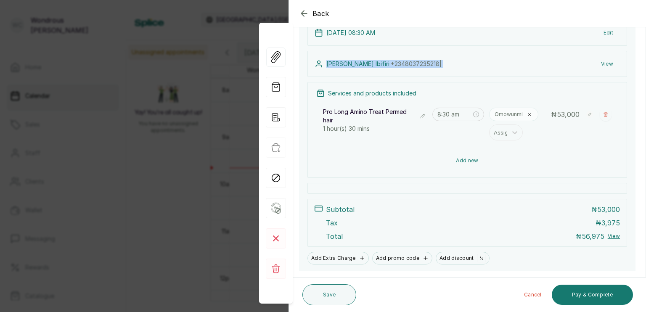
click at [470, 160] on button "Add new" at bounding box center [467, 160] width 302 height 20
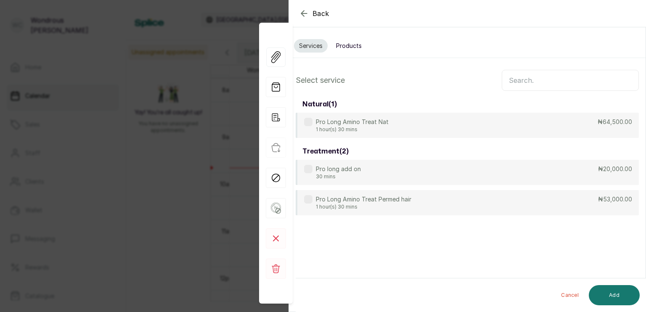
scroll to position [0, 0]
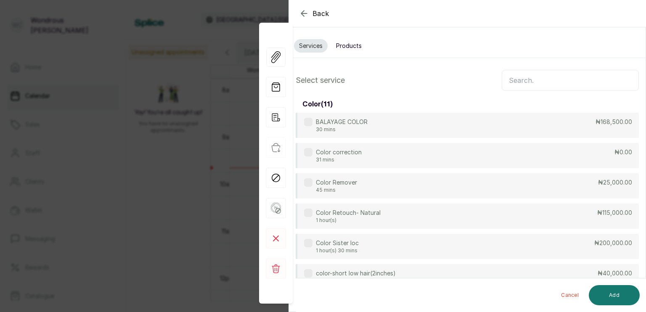
click at [351, 46] on button "Products" at bounding box center [349, 45] width 36 height 13
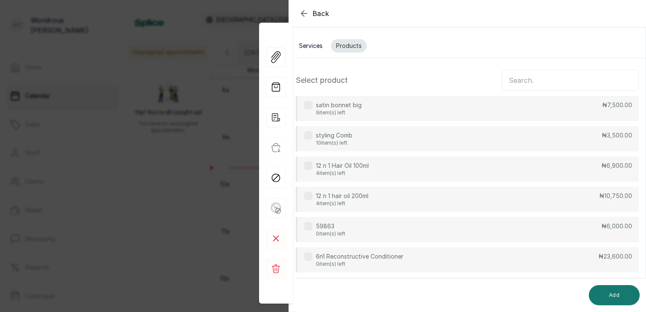
click at [518, 82] on input "text" at bounding box center [569, 80] width 137 height 21
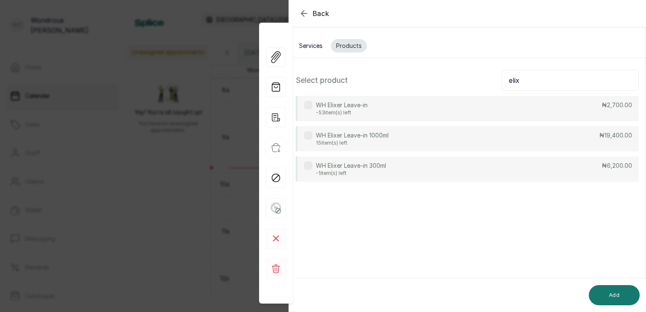
type input "elix"
click at [304, 105] on label at bounding box center [308, 105] width 8 height 8
click at [607, 295] on button "Add" at bounding box center [613, 295] width 51 height 20
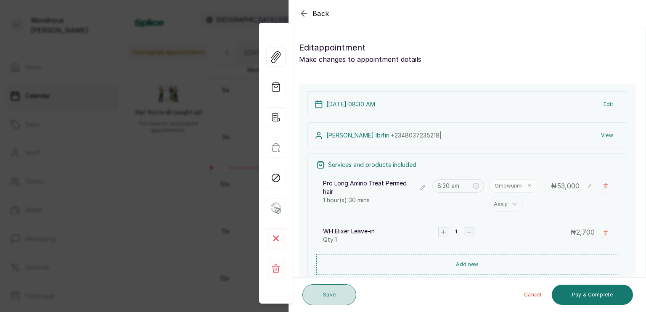
click at [323, 296] on button "Save" at bounding box center [329, 294] width 54 height 21
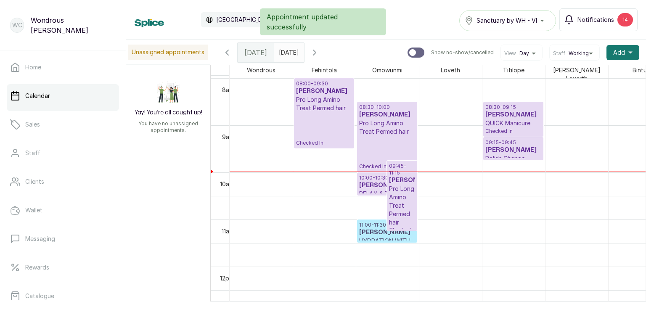
click at [385, 134] on div "08:30 - 10:00 [PERSON_NAME] Pro Long Amino Treat Permed hair Checked In" at bounding box center [387, 137] width 56 height 66
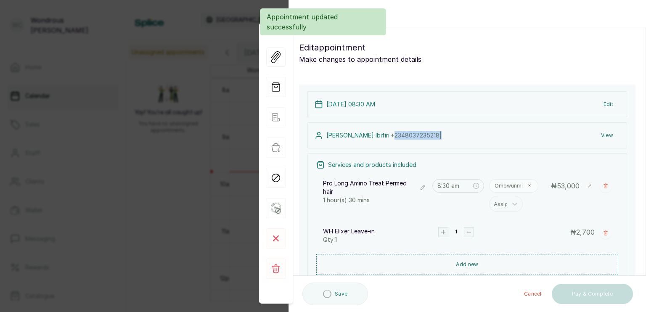
click at [390, 134] on span "[PHONE_NUMBER] |" at bounding box center [415, 135] width 51 height 7
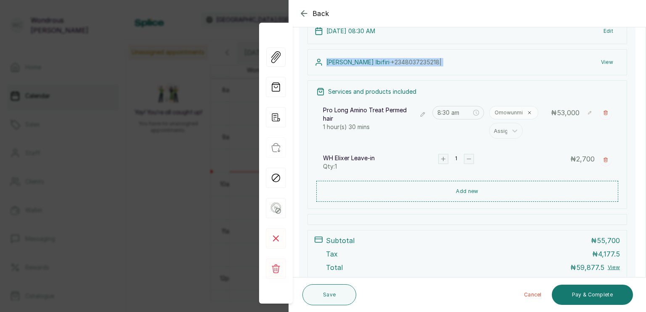
scroll to position [89, 0]
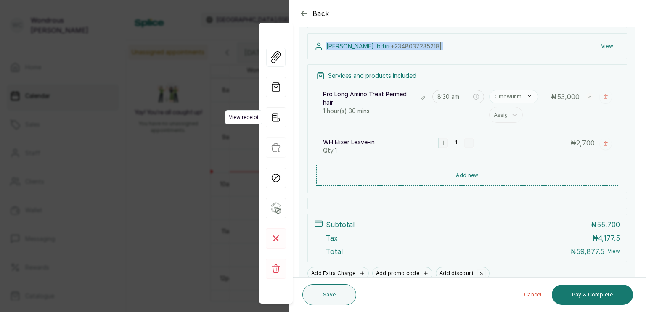
click at [278, 119] on icon "button" at bounding box center [276, 117] width 20 height 20
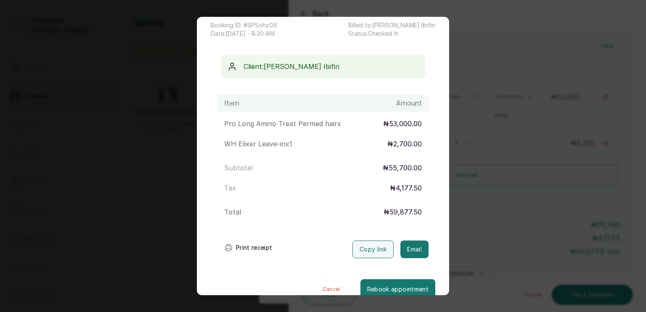
scroll to position [61, 0]
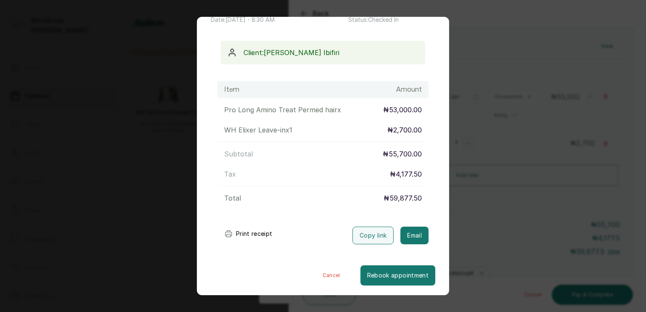
click at [253, 235] on button "Print receipt" at bounding box center [248, 233] width 62 height 17
click at [435, 250] on div "Transaction Details Booking ID: # SPSohzG6 Date: [DATE] ・ 8:30 AM Billed to: [P…" at bounding box center [322, 132] width 251 height 306
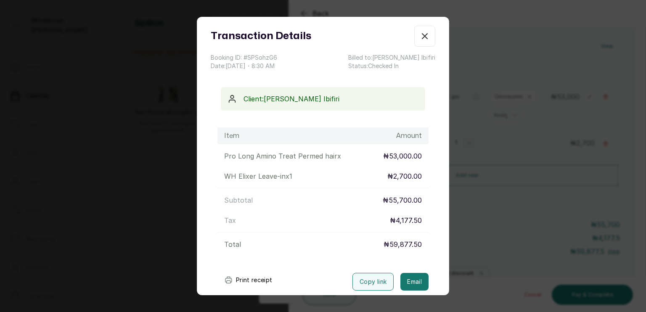
scroll to position [0, 0]
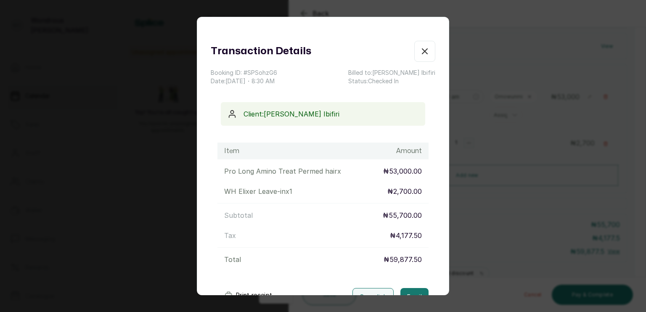
click at [419, 50] on icon "button" at bounding box center [424, 51] width 10 height 10
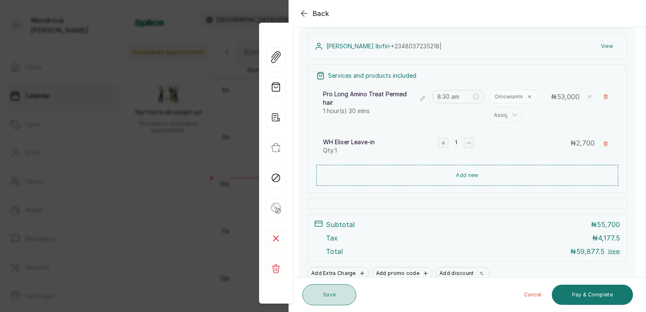
click at [337, 292] on button "Save" at bounding box center [329, 294] width 54 height 21
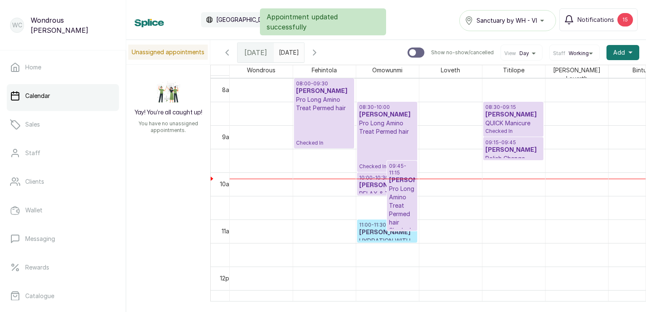
click at [384, 125] on p "Pro Long Amino Treat Permed hair" at bounding box center [387, 127] width 56 height 17
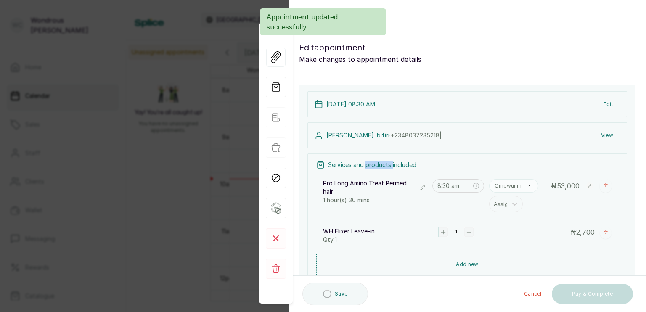
click at [384, 125] on div "[DATE] 08:30 AM Edit [PERSON_NAME] · [PHONE_NUMBER] | View Services and product…" at bounding box center [467, 229] width 336 height 291
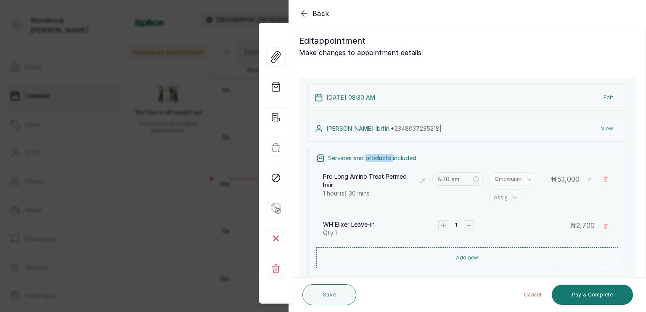
scroll to position [8, 0]
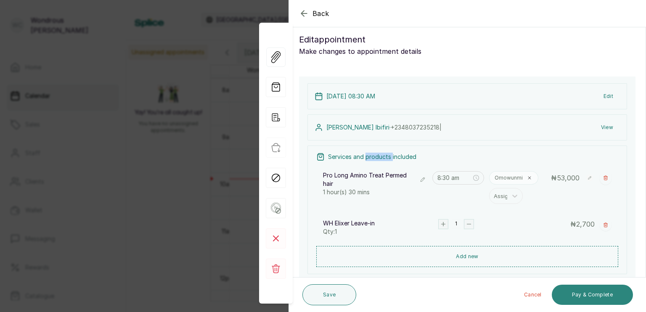
click at [587, 294] on button "Pay & Complete" at bounding box center [591, 295] width 81 height 20
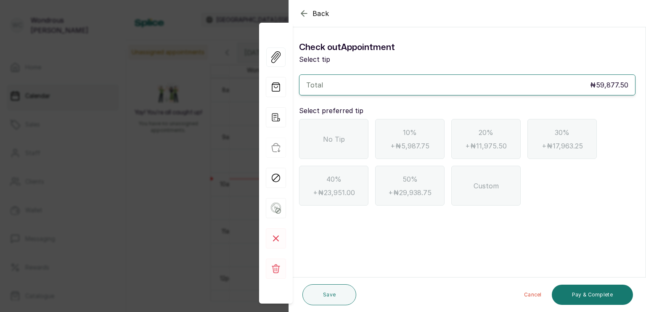
click at [324, 134] on span "No Tip" at bounding box center [334, 139] width 22 height 10
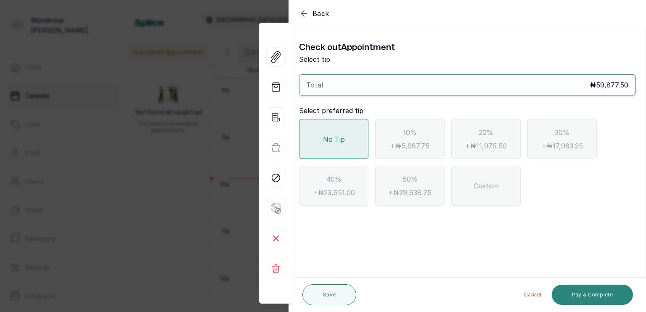
click at [580, 290] on button "Pay & Complete" at bounding box center [591, 295] width 81 height 20
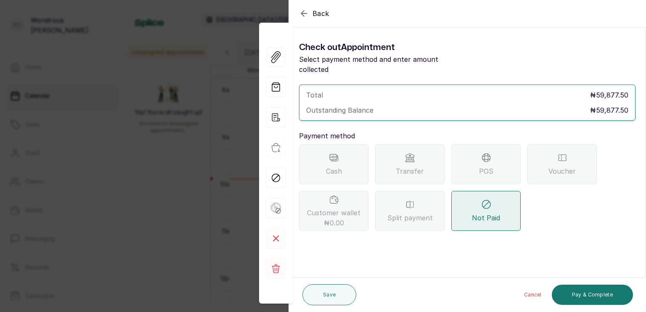
click at [477, 153] on div "POS" at bounding box center [485, 164] width 69 height 40
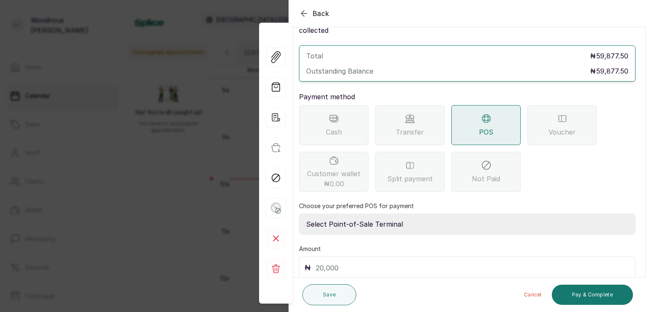
scroll to position [61, 0]
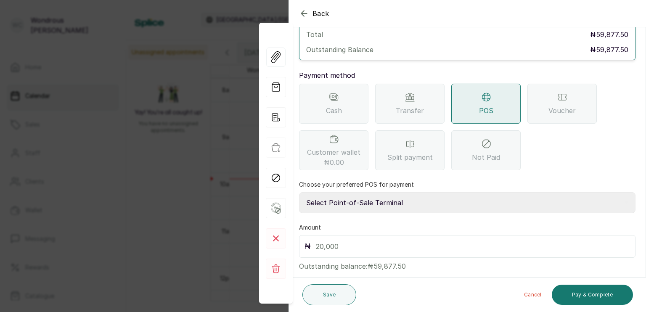
click at [323, 240] on input "text" at bounding box center [473, 246] width 314 height 12
type input "59,877.5"
click at [577, 297] on button "Pay & Complete" at bounding box center [591, 295] width 81 height 20
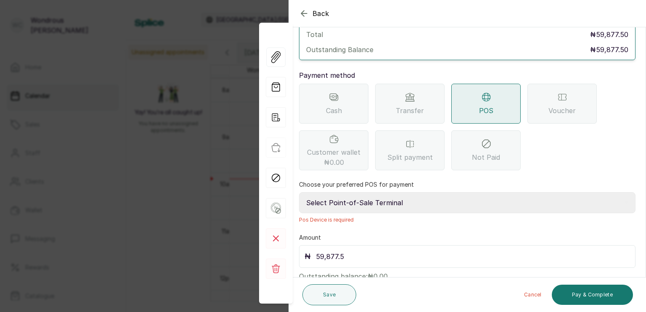
click at [378, 195] on select "Select Point-of-Sale Terminal s by wh enterprise Guaranty Trust Bank Union Bank…" at bounding box center [467, 202] width 336 height 21
select select "aceeee34-48ab-4a8a-8369-545a8d520b0b"
click at [299, 192] on select "Select Point-of-Sale Terminal s by wh enterprise Guaranty Trust Bank Union Bank…" at bounding box center [467, 202] width 336 height 21
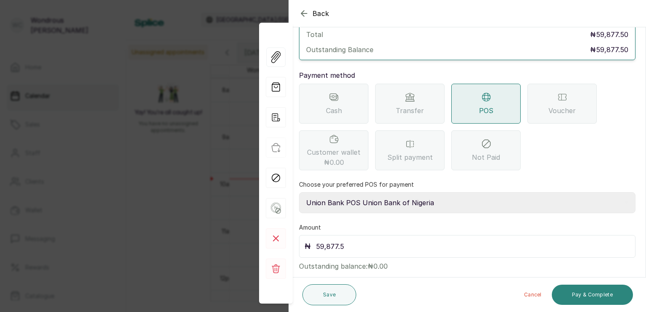
click at [576, 292] on button "Pay & Complete" at bounding box center [591, 295] width 81 height 20
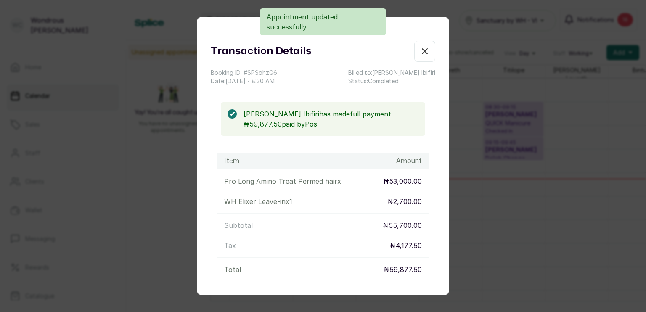
click at [422, 51] on icon "button" at bounding box center [424, 51] width 5 height 5
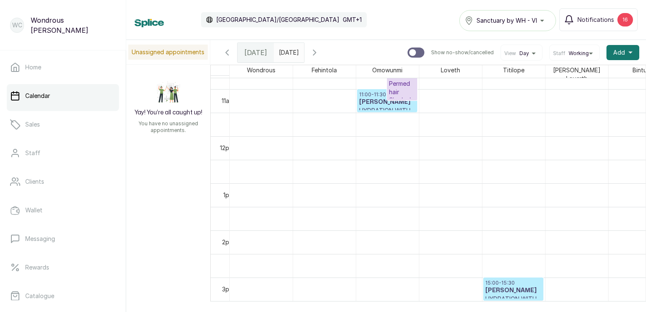
scroll to position [469, 0]
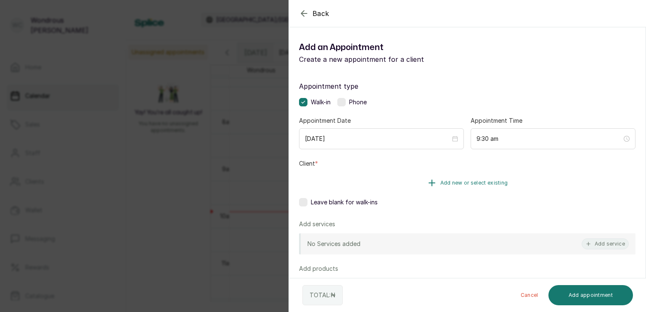
click at [451, 178] on button "Add new or select existing" at bounding box center [467, 183] width 336 height 24
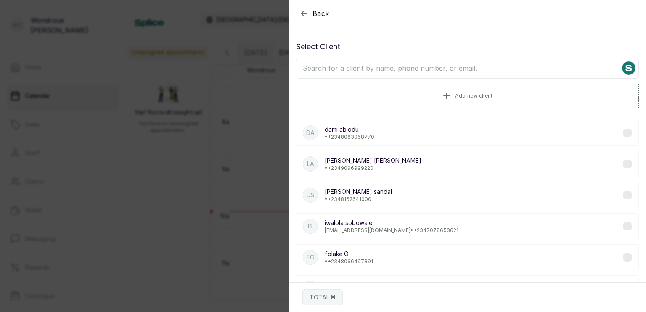
click at [396, 69] on input "text" at bounding box center [466, 68] width 343 height 21
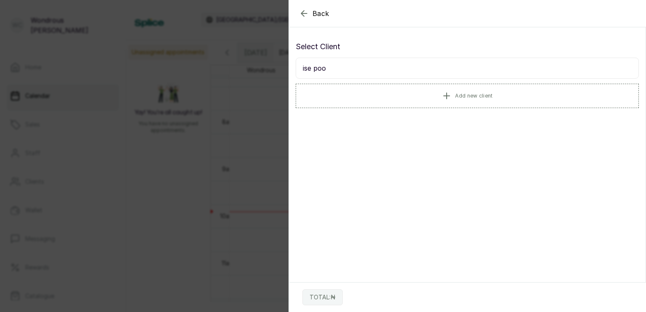
drag, startPoint x: 446, startPoint y: 176, endPoint x: 469, endPoint y: 132, distance: 49.6
click at [469, 132] on section "Back Add Appointment Select Client ise poo Add new client TOTAL: ₦" at bounding box center [466, 156] width 357 height 312
click at [327, 66] on input "ise poo" at bounding box center [466, 68] width 343 height 21
type input "ise po"
click at [623, 132] on label at bounding box center [627, 133] width 8 height 8
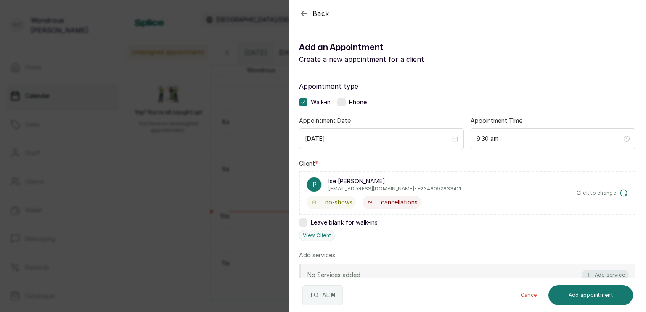
click at [596, 274] on button "Add service" at bounding box center [604, 274] width 47 height 11
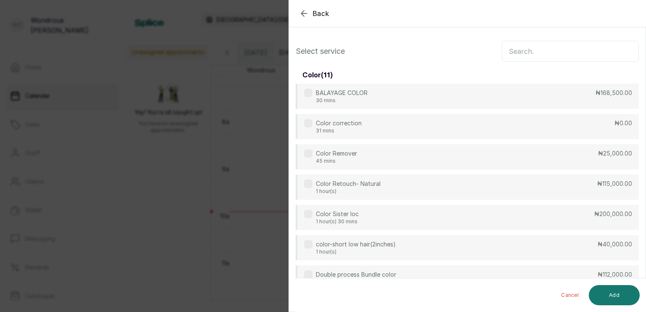
click at [577, 51] on input "text" at bounding box center [569, 51] width 137 height 21
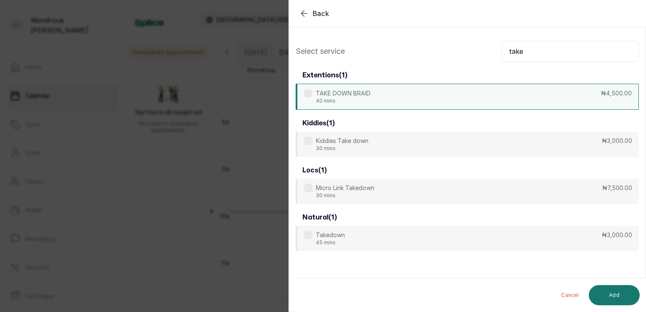
type input "take"
click at [477, 92] on div "TAKE DOWN BRAID 40 mins ₦4,500.00" at bounding box center [466, 97] width 343 height 26
click at [614, 289] on button "Add" at bounding box center [613, 295] width 51 height 20
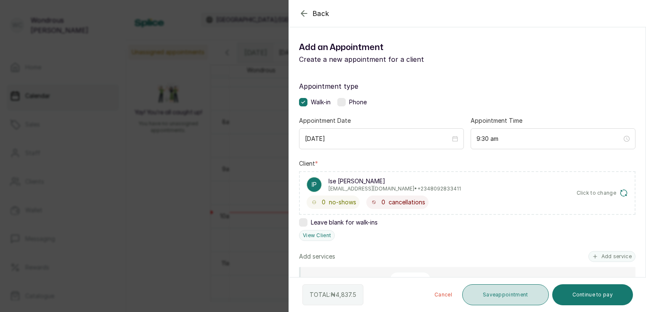
click at [480, 295] on button "Save appointment" at bounding box center [505, 294] width 87 height 21
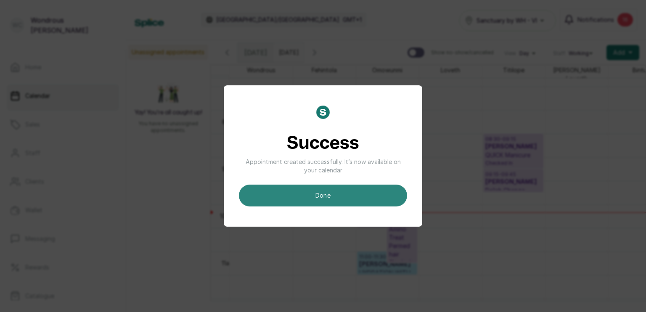
click at [304, 200] on button "done" at bounding box center [323, 196] width 168 height 22
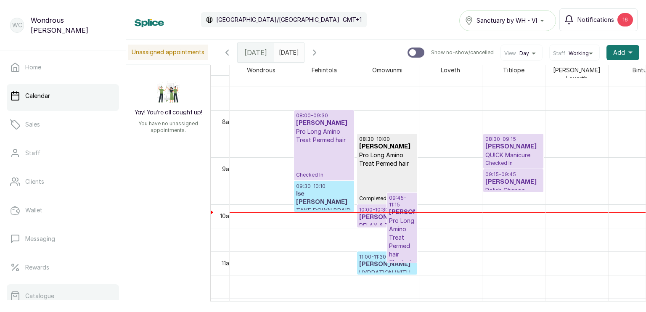
click at [42, 290] on link "Catalogue" at bounding box center [63, 296] width 112 height 24
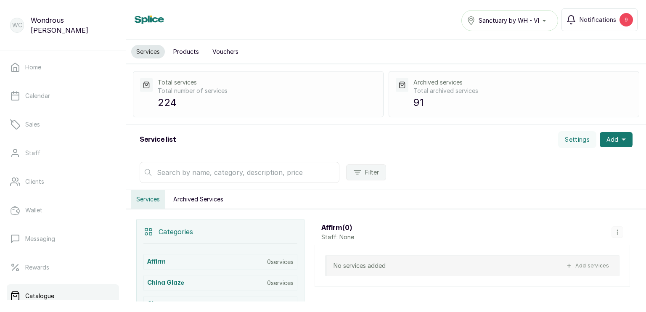
click at [216, 166] on input "text" at bounding box center [240, 172] width 200 height 21
type input "take"
click at [600, 267] on button "button" at bounding box center [606, 268] width 12 height 12
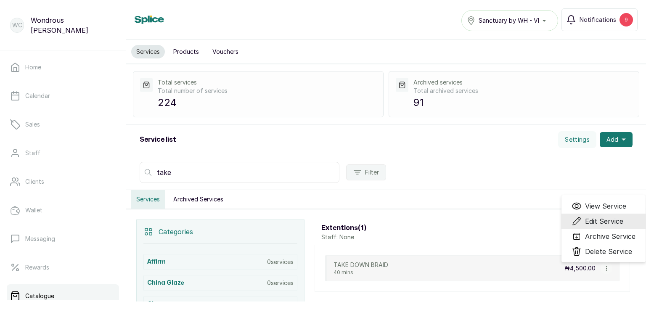
click at [593, 222] on span "Edit Service" at bounding box center [604, 221] width 38 height 10
select select "fixed"
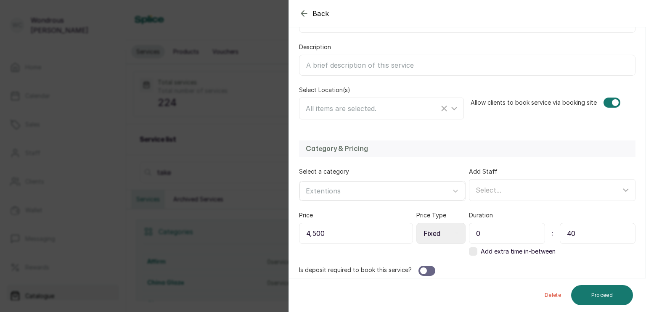
scroll to position [136, 0]
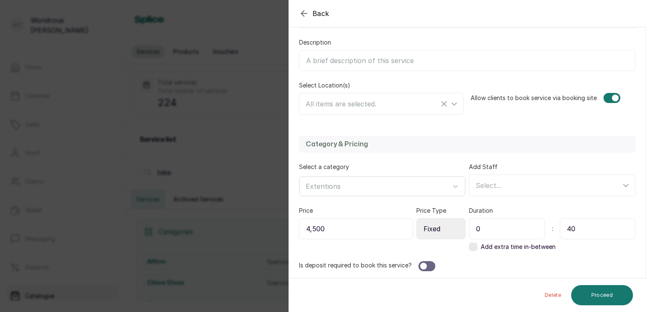
click at [332, 226] on input "4,500" at bounding box center [356, 228] width 114 height 21
type input "4"
type input "6,000"
click at [597, 292] on button "Proceed" at bounding box center [602, 295] width 62 height 20
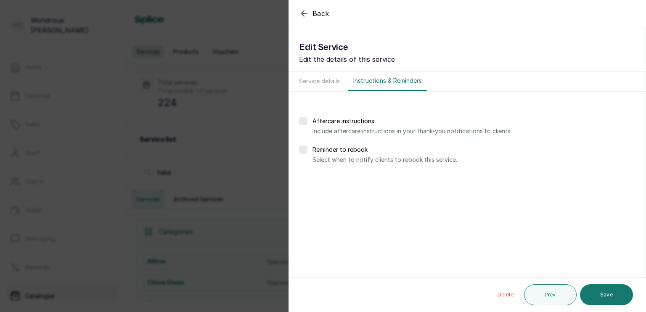
scroll to position [0, 0]
click at [601, 296] on button "Save" at bounding box center [606, 294] width 53 height 21
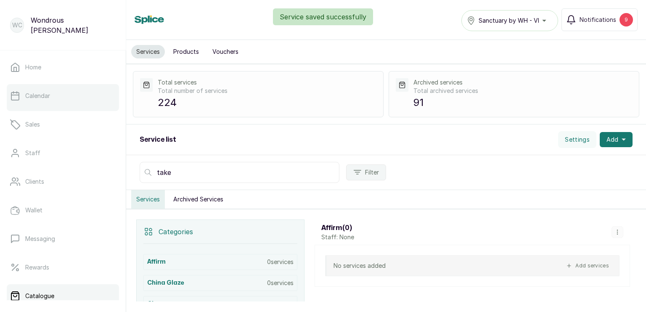
click at [44, 98] on p "Calendar" at bounding box center [37, 96] width 25 height 8
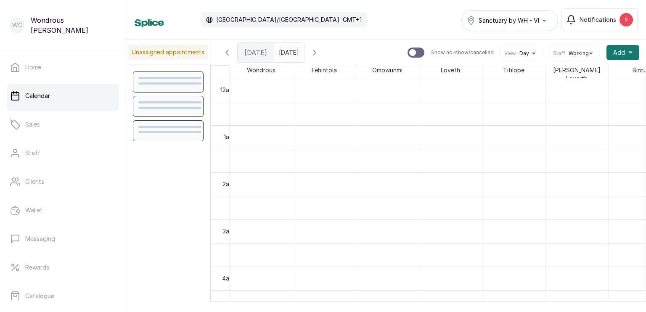
scroll to position [283, 0]
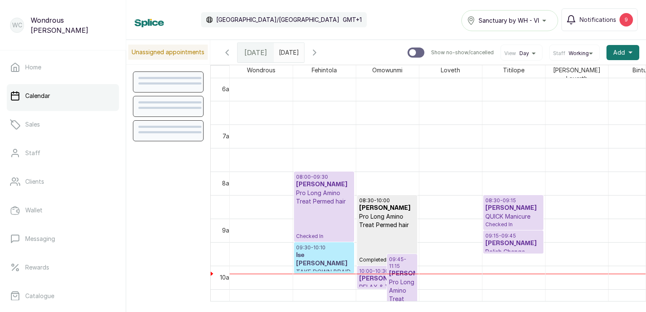
click at [334, 256] on h3 "Ise [PERSON_NAME]" at bounding box center [324, 259] width 56 height 17
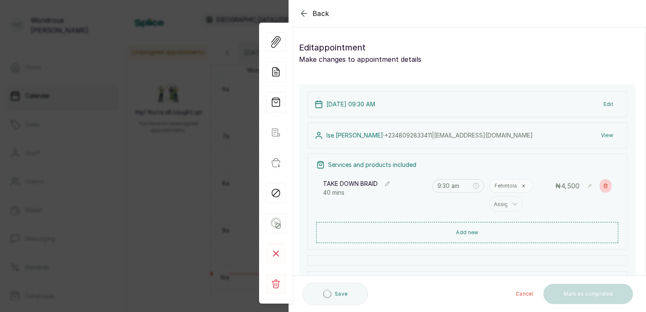
click at [603, 187] on icon "button" at bounding box center [605, 185] width 5 height 5
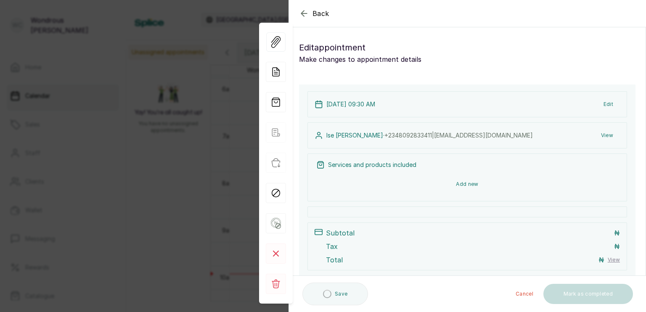
click at [459, 182] on button "Add new" at bounding box center [467, 184] width 302 height 20
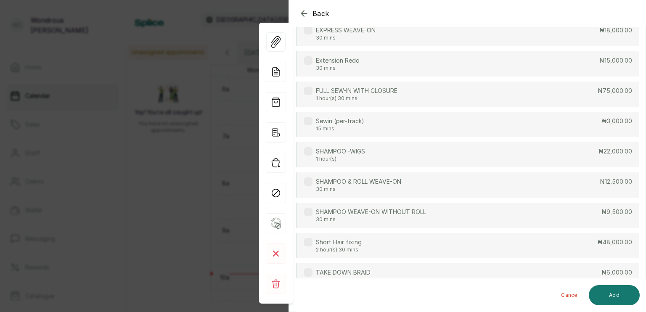
scroll to position [0, 0]
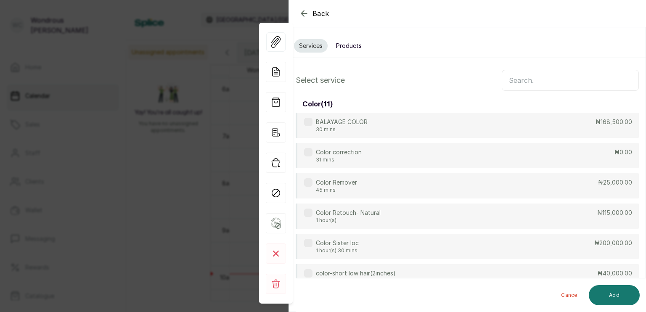
click at [547, 79] on input "text" at bounding box center [569, 80] width 137 height 21
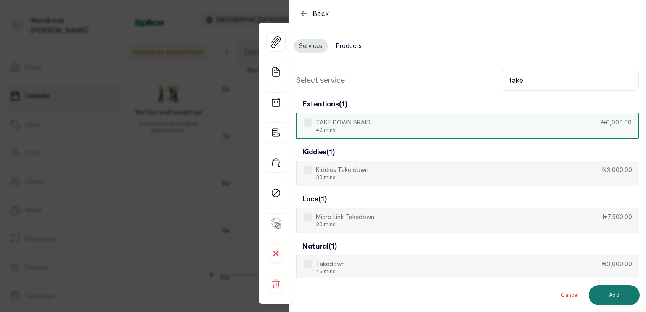
type input "take"
click at [311, 122] on label at bounding box center [308, 122] width 8 height 8
click at [618, 296] on button "Add" at bounding box center [613, 295] width 51 height 20
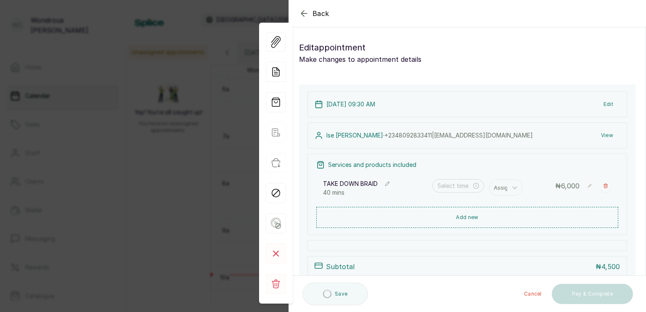
type input "9:30 am"
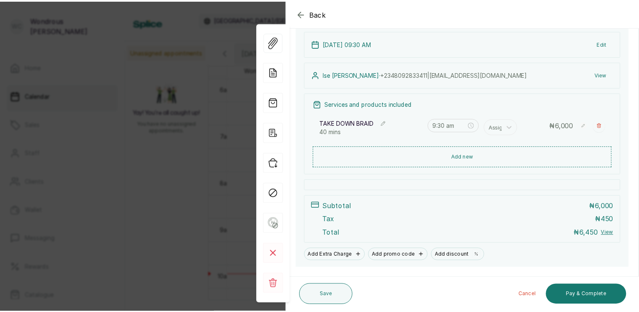
scroll to position [67, 0]
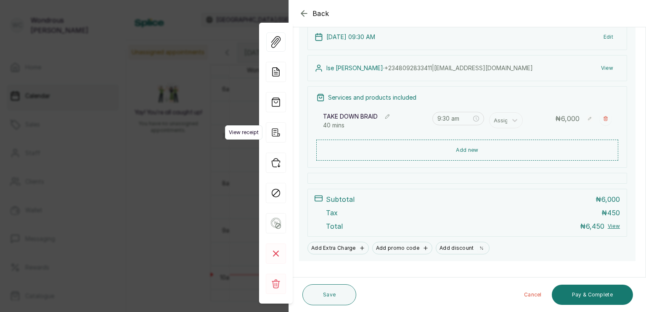
click at [276, 135] on icon "button" at bounding box center [276, 132] width 20 height 20
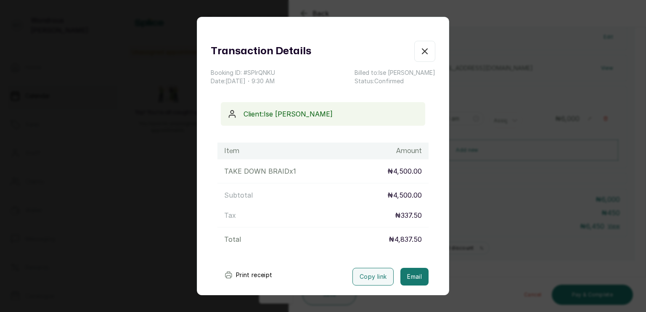
click at [248, 271] on button "Print receipt" at bounding box center [248, 274] width 62 height 17
click at [422, 49] on icon "button" at bounding box center [424, 51] width 5 height 5
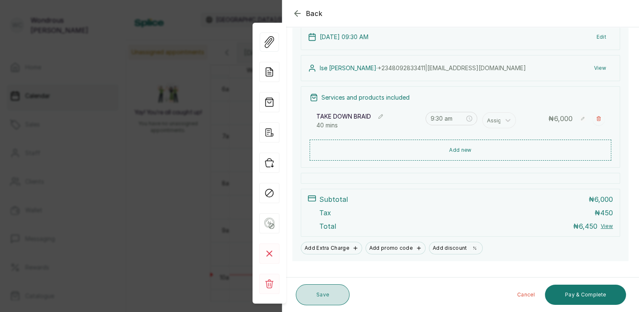
click at [328, 295] on button "Save" at bounding box center [323, 294] width 54 height 21
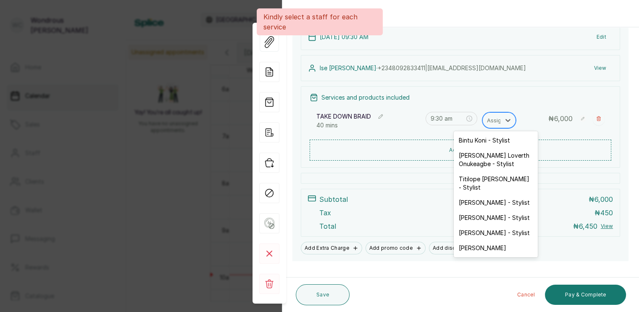
click at [495, 119] on div at bounding box center [496, 120] width 18 height 11
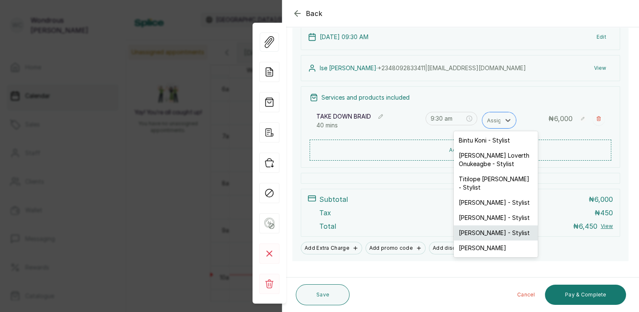
click at [482, 226] on div "[PERSON_NAME] - Stylist" at bounding box center [496, 232] width 84 height 15
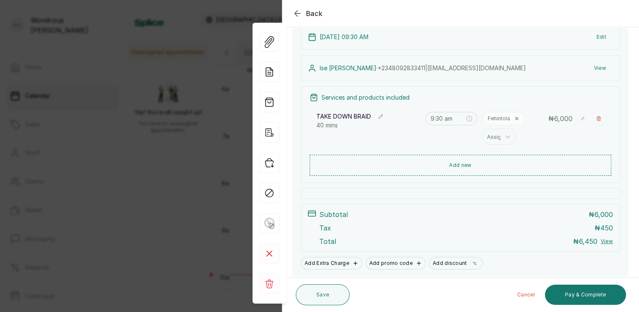
drag, startPoint x: 210, startPoint y: 89, endPoint x: 200, endPoint y: 80, distance: 13.1
click at [200, 80] on div "Back Appointment Details Edit appointment Make changes to appointment details A…" at bounding box center [319, 156] width 639 height 312
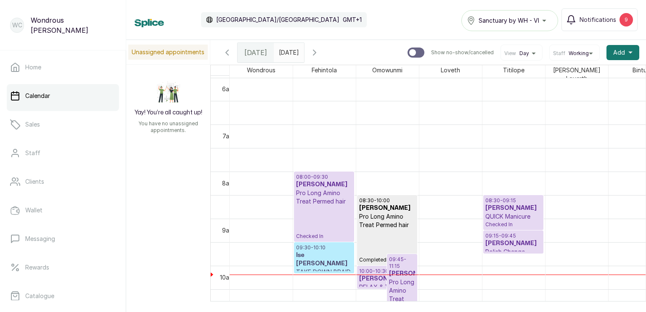
click at [333, 251] on h3 "Ise [PERSON_NAME]" at bounding box center [324, 259] width 56 height 17
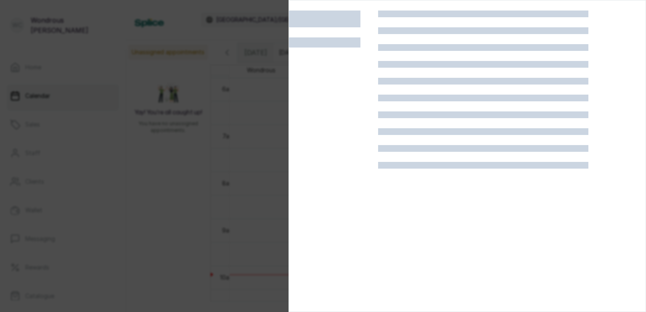
click at [333, 250] on div at bounding box center [333, 167] width 89 height 312
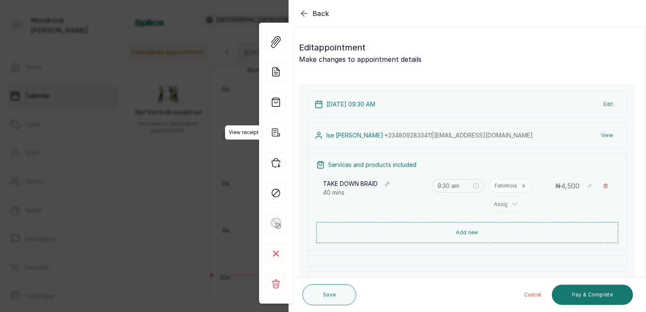
click at [274, 133] on icon "button" at bounding box center [276, 132] width 20 height 20
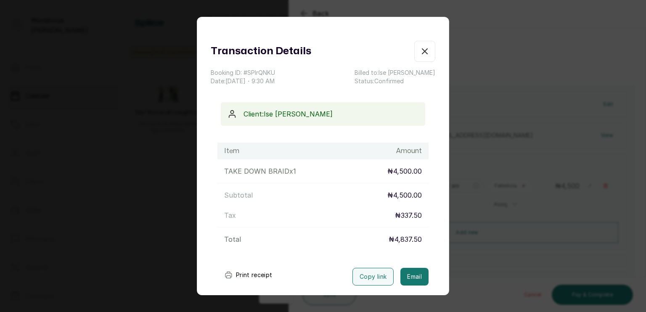
click at [249, 273] on button "Print receipt" at bounding box center [248, 274] width 62 height 17
click at [419, 50] on icon "button" at bounding box center [424, 51] width 10 height 10
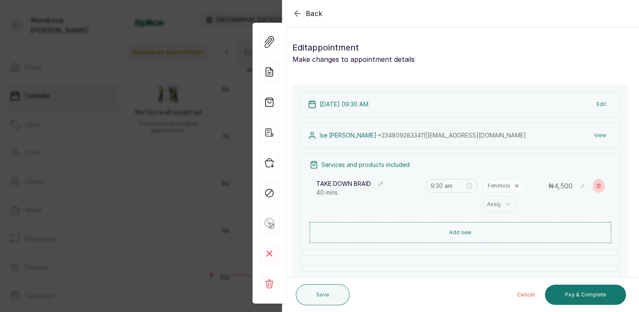
click at [598, 185] on button "Show no-show/cancelled" at bounding box center [599, 185] width 12 height 13
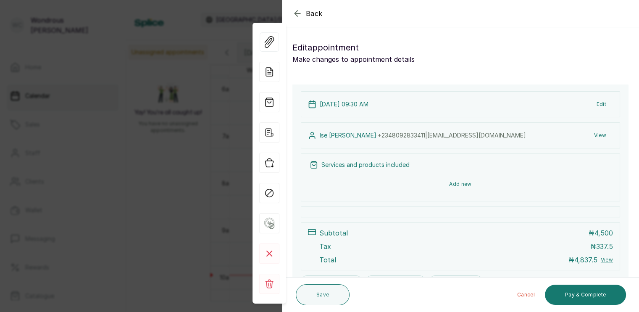
click at [451, 184] on button "Add new" at bounding box center [461, 184] width 302 height 20
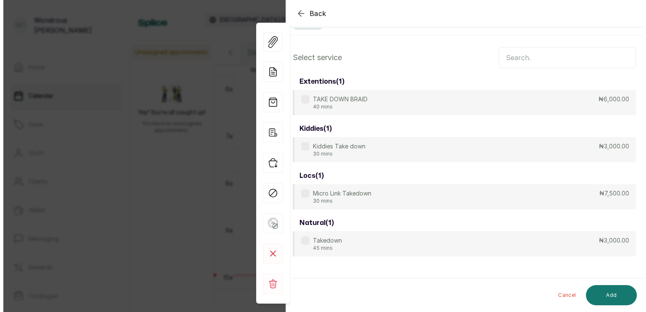
scroll to position [24, 0]
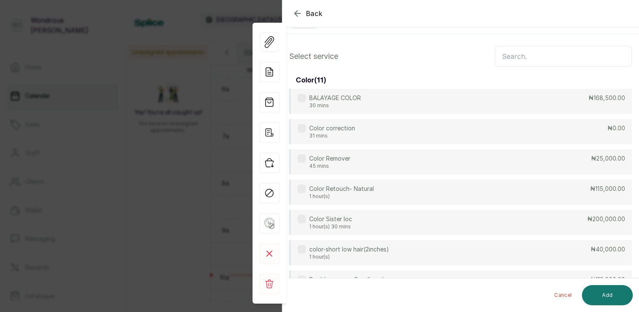
click at [532, 57] on input "text" at bounding box center [563, 56] width 137 height 21
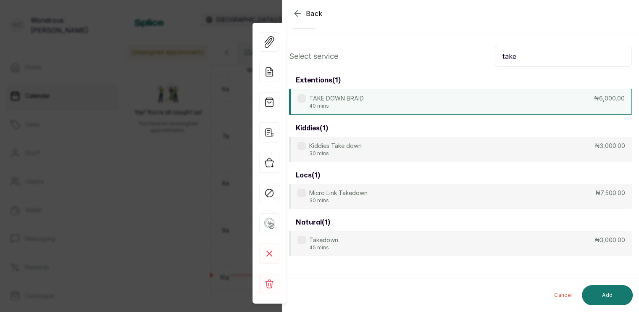
type input "take"
click at [302, 96] on label at bounding box center [302, 98] width 8 height 8
click at [604, 296] on button "Add" at bounding box center [607, 295] width 51 height 20
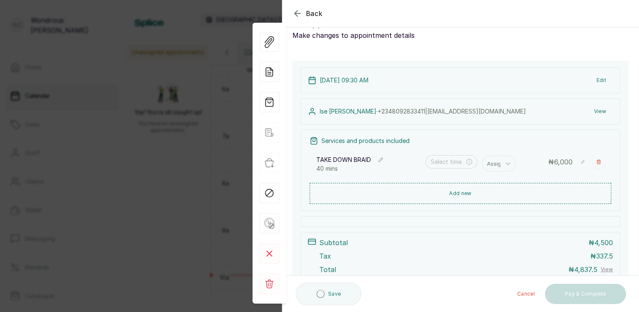
type input "9:30 am"
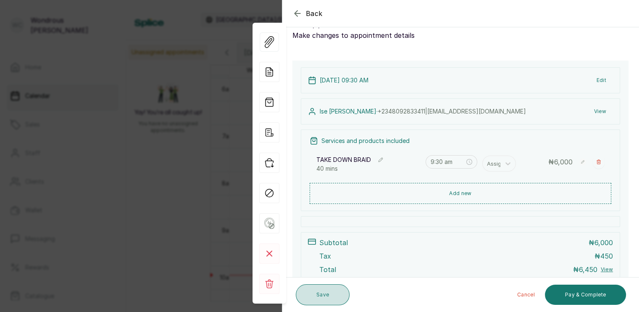
click at [318, 292] on button "Save" at bounding box center [323, 294] width 54 height 21
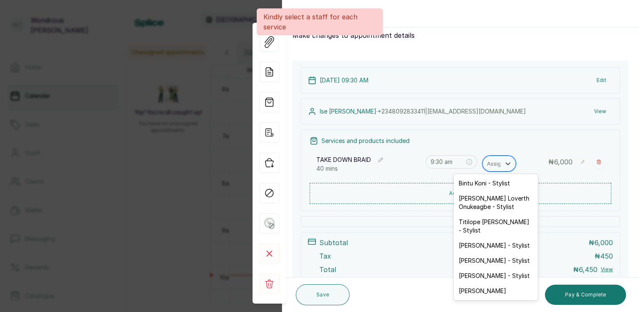
click at [497, 161] on div at bounding box center [496, 163] width 18 height 11
click at [489, 269] on div "[PERSON_NAME] - Stylist" at bounding box center [496, 275] width 84 height 15
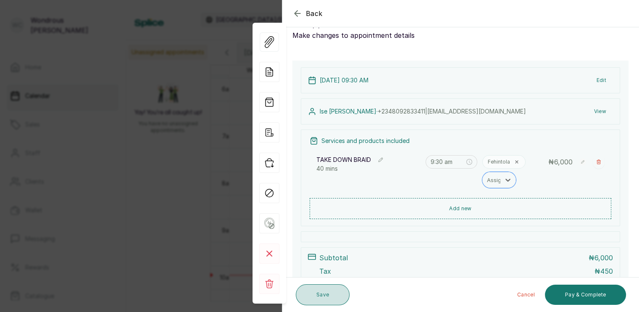
click at [326, 290] on button "Save" at bounding box center [323, 294] width 54 height 21
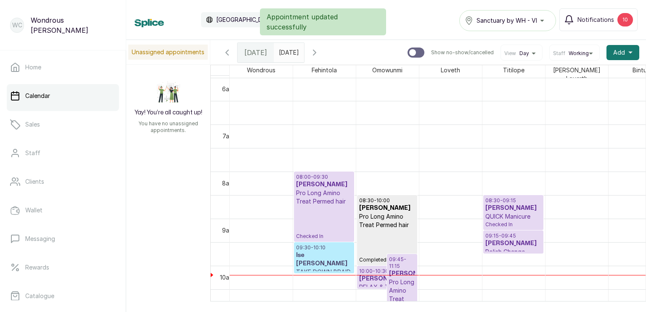
click at [318, 192] on p "Pro Long Amino Treat Permed hair" at bounding box center [324, 197] width 56 height 17
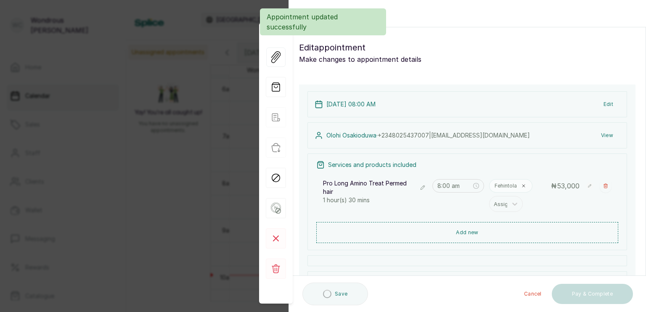
click at [318, 192] on div "[DATE] 08:00 AM Edit [PERSON_NAME] · [PHONE_NUMBER] | [EMAIL_ADDRESS][DOMAIN_NA…" at bounding box center [467, 213] width 336 height 259
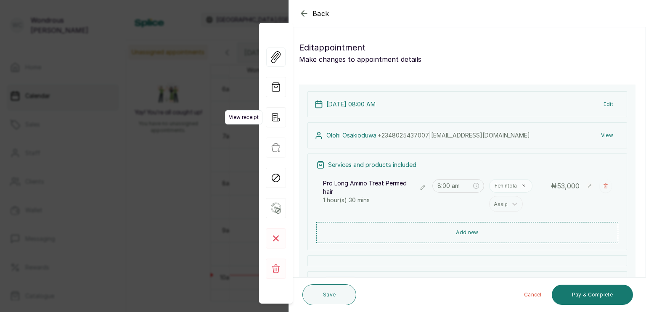
click at [277, 118] on icon "button" at bounding box center [276, 117] width 20 height 20
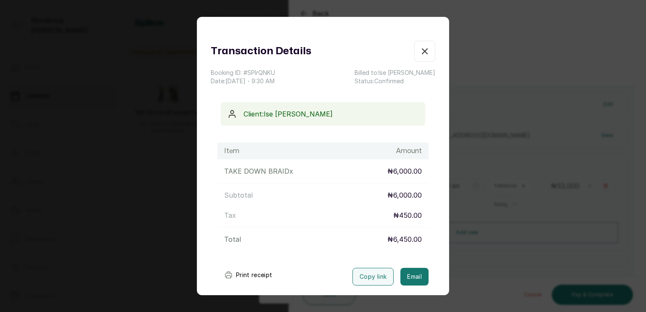
click at [256, 276] on button "Print receipt" at bounding box center [248, 274] width 62 height 17
click at [419, 48] on icon "button" at bounding box center [424, 51] width 10 height 10
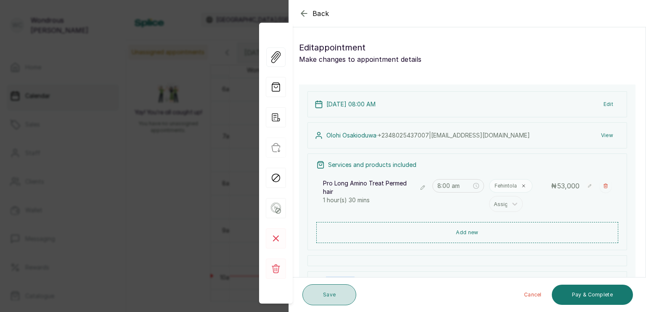
click at [330, 297] on button "Save" at bounding box center [329, 294] width 54 height 21
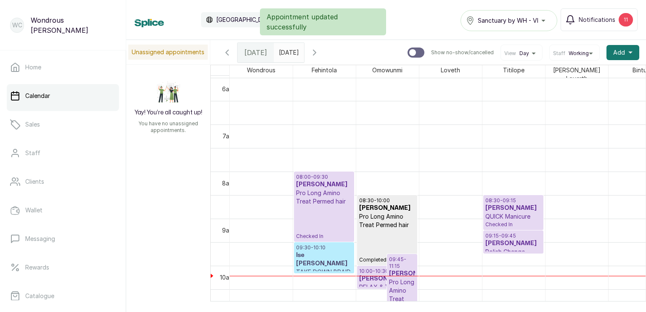
click at [314, 204] on div "08:00 - 09:30 [PERSON_NAME] Pro Long Amino Treat Permed hair Checked In" at bounding box center [324, 207] width 56 height 66
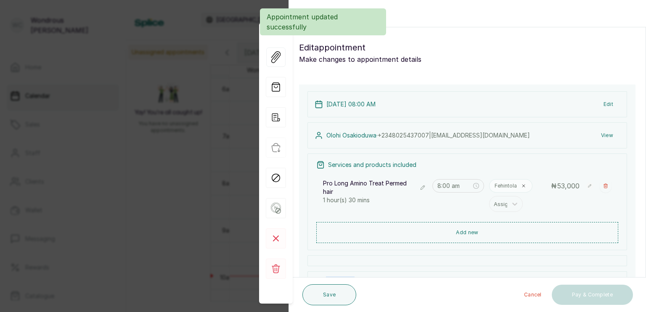
click at [314, 204] on div "[DATE] 08:00 AM Edit [PERSON_NAME] · [PHONE_NUMBER] | [EMAIL_ADDRESS][DOMAIN_NA…" at bounding box center [467, 213] width 336 height 259
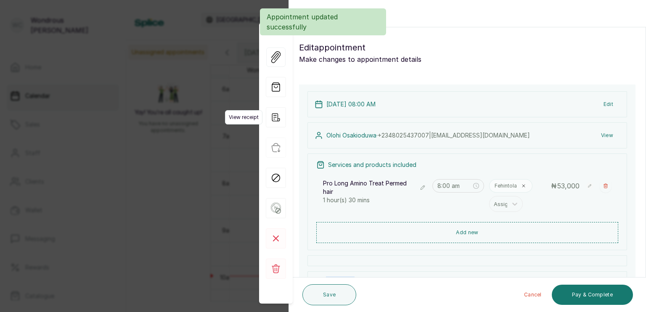
click at [279, 119] on icon "button" at bounding box center [276, 117] width 20 height 20
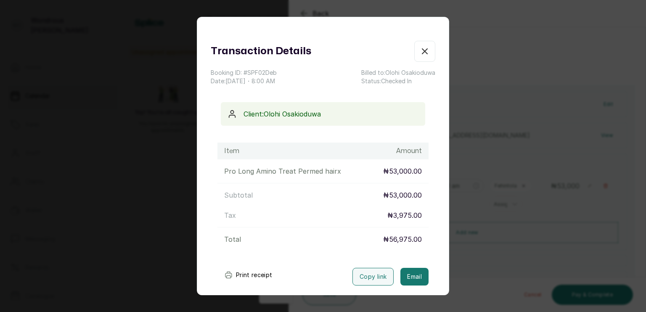
click at [256, 273] on button "Print receipt" at bounding box center [248, 274] width 62 height 17
click at [422, 52] on icon "button" at bounding box center [424, 51] width 5 height 5
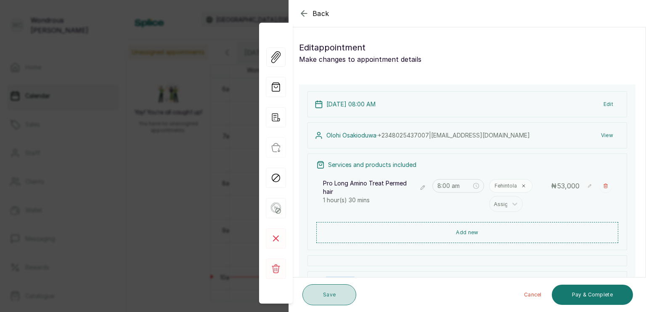
click at [330, 297] on button "Save" at bounding box center [329, 294] width 54 height 21
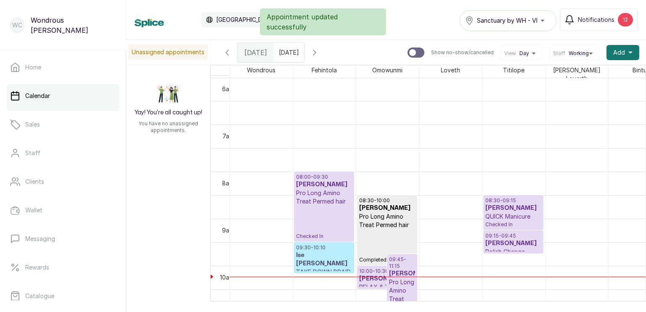
click at [326, 246] on p "09:30 - 10:10" at bounding box center [324, 247] width 56 height 7
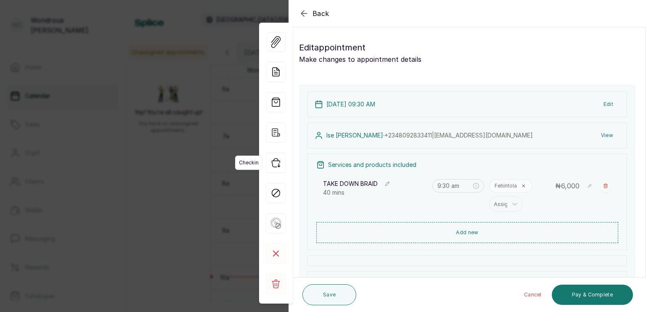
click at [277, 164] on icon "button" at bounding box center [276, 163] width 20 height 20
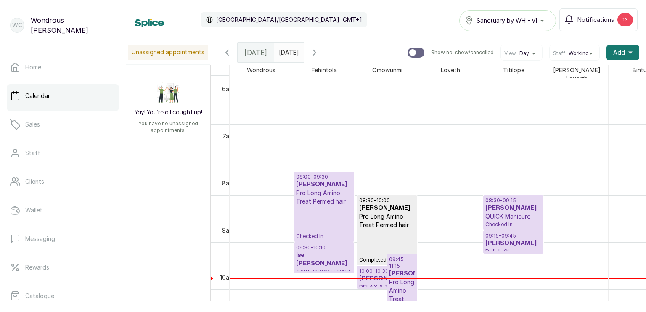
click at [327, 256] on h3 "Ise [PERSON_NAME]" at bounding box center [324, 259] width 56 height 17
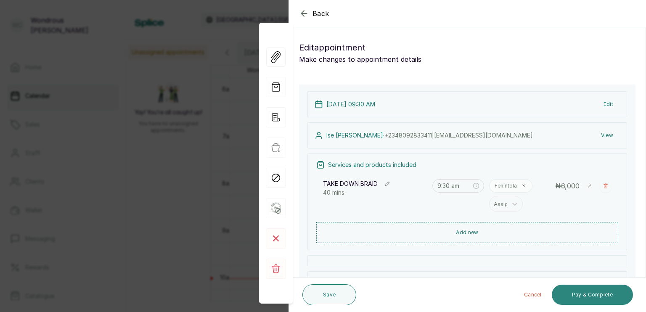
click at [591, 296] on button "Pay & Complete" at bounding box center [591, 295] width 81 height 20
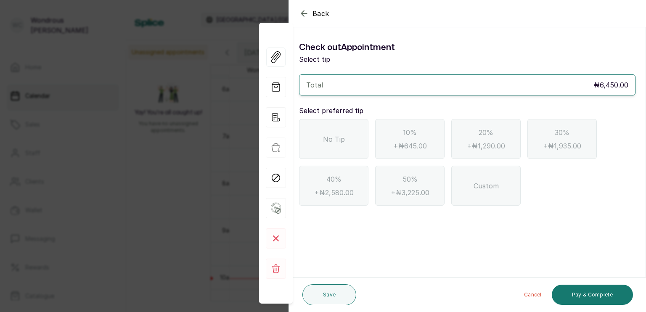
click at [323, 143] on span "No Tip" at bounding box center [334, 139] width 22 height 10
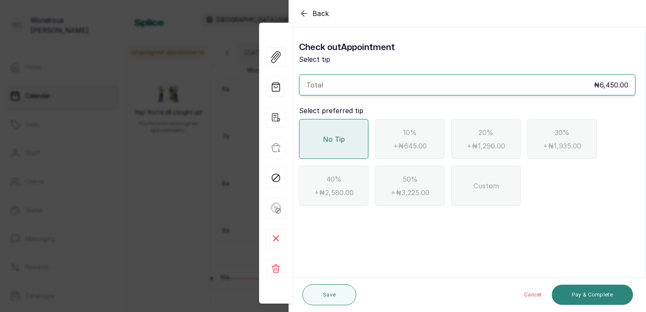
click at [582, 297] on button "Pay & Complete" at bounding box center [591, 295] width 81 height 20
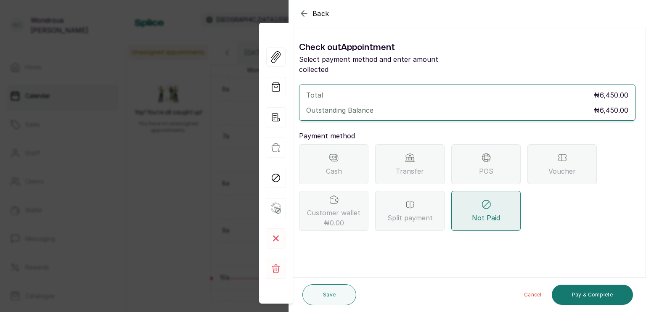
click at [475, 156] on div "POS" at bounding box center [485, 164] width 69 height 40
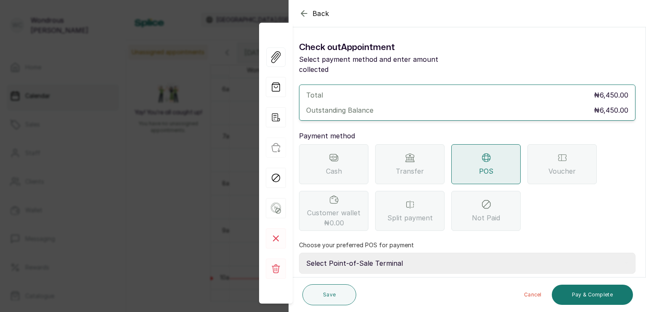
click at [385, 255] on select "Select Point-of-Sale Terminal s by wh enterprise Guaranty Trust Bank Union Bank…" at bounding box center [467, 263] width 336 height 21
select select "aceeee34-48ab-4a8a-8369-545a8d520b0b"
click at [299, 253] on select "Select Point-of-Sale Terminal s by wh enterprise Guaranty Trust Bank Union Bank…" at bounding box center [467, 263] width 336 height 21
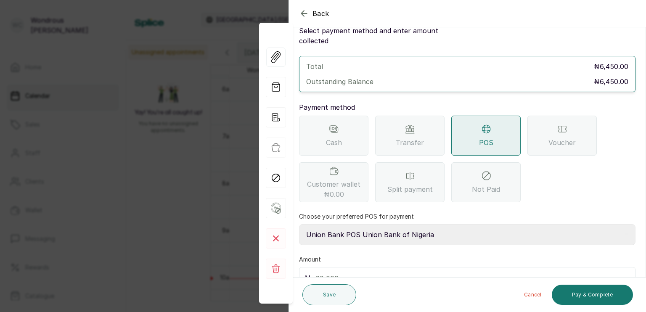
scroll to position [66, 0]
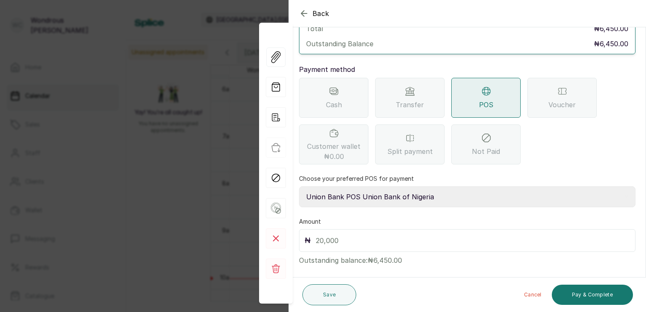
click at [324, 235] on input "text" at bounding box center [473, 241] width 314 height 12
type input "6,450"
click at [578, 297] on button "Pay & Complete" at bounding box center [591, 295] width 81 height 20
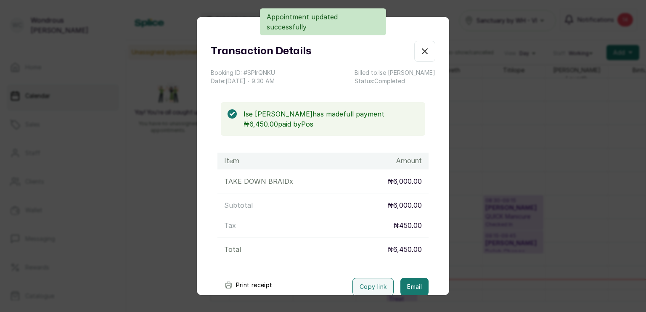
click at [240, 285] on button "Print receipt" at bounding box center [248, 285] width 62 height 17
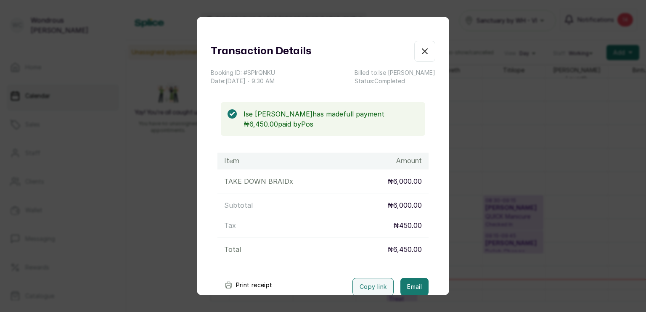
click at [419, 53] on icon "button" at bounding box center [424, 51] width 10 height 10
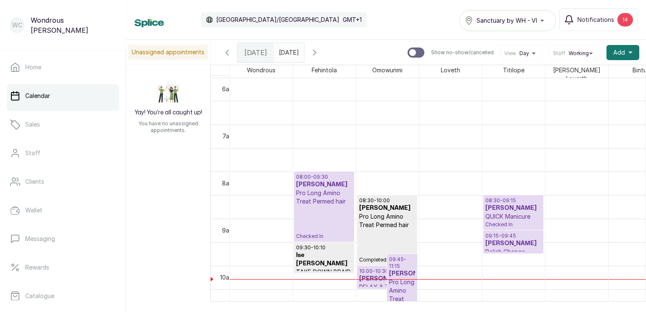
click at [327, 217] on div "08:00 - 09:30 [PERSON_NAME] Pro Long Amino Treat Permed hair Checked In" at bounding box center [324, 207] width 56 height 66
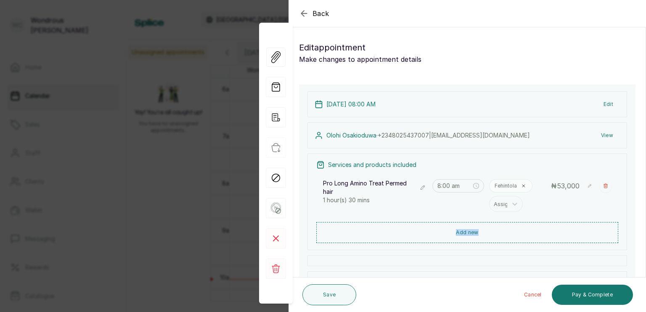
drag, startPoint x: 645, startPoint y: 193, endPoint x: 645, endPoint y: 241, distance: 47.9
click at [645, 241] on section "Back Appointment Details Edit appointment Make changes to appointment details A…" at bounding box center [466, 156] width 357 height 312
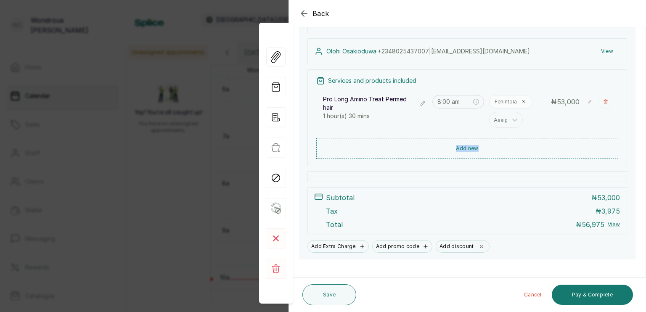
scroll to position [94, 0]
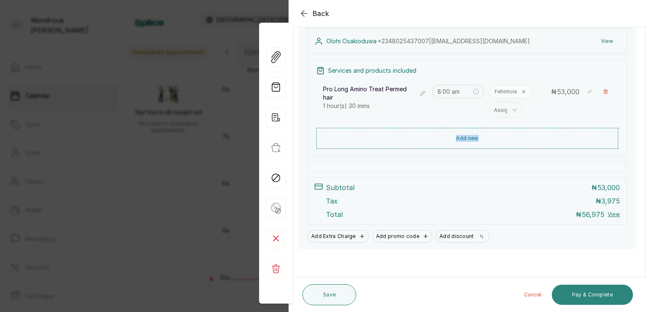
click at [575, 293] on button "Pay & Complete" at bounding box center [591, 295] width 81 height 20
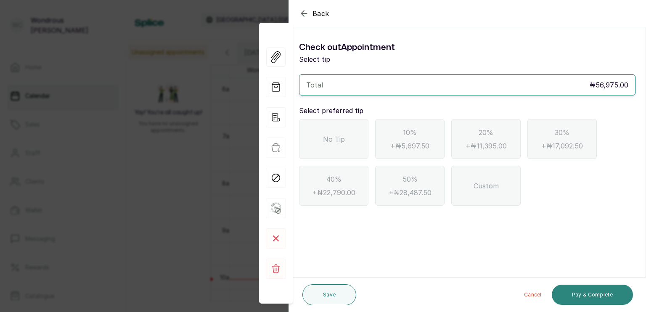
scroll to position [0, 0]
click at [340, 149] on div "No Tip" at bounding box center [333, 139] width 69 height 40
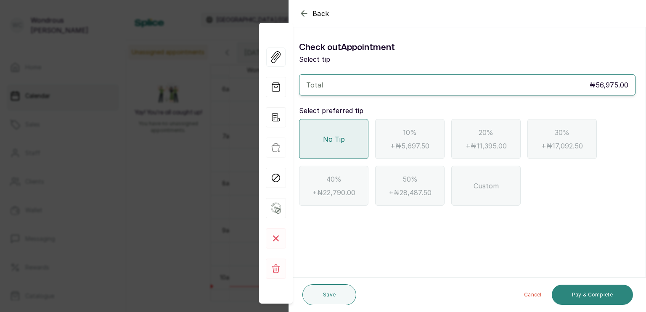
click at [594, 296] on button "Pay & Complete" at bounding box center [591, 295] width 81 height 20
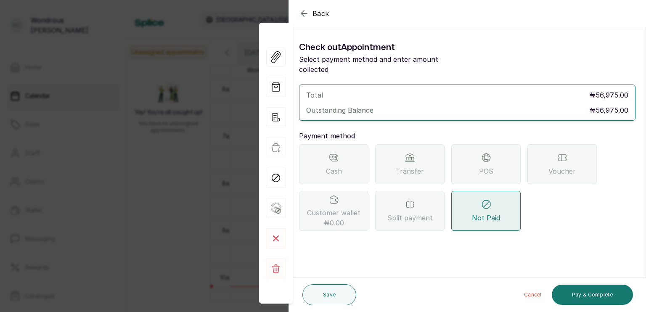
click at [475, 146] on div "POS" at bounding box center [485, 164] width 69 height 40
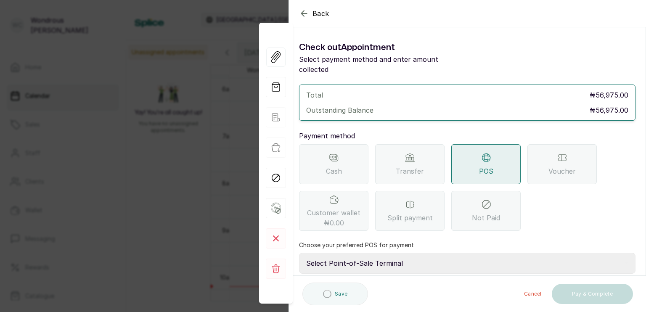
click at [359, 254] on select "Select Point-of-Sale Terminal s by wh enterprise Guaranty Trust Bank Union Bank…" at bounding box center [467, 263] width 336 height 21
select select "aceeee34-48ab-4a8a-8369-545a8d520b0b"
click at [299, 253] on select "Select Point-of-Sale Terminal s by wh enterprise Guaranty Trust Bank Union Bank…" at bounding box center [467, 263] width 336 height 21
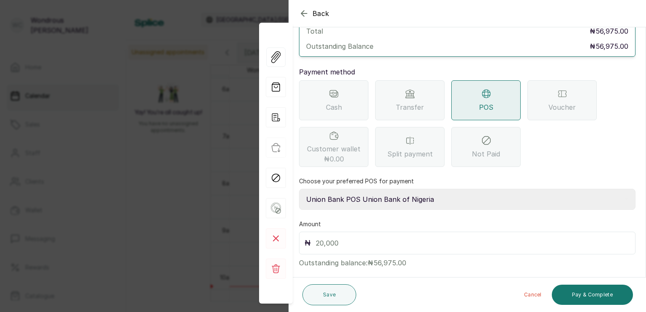
scroll to position [66, 0]
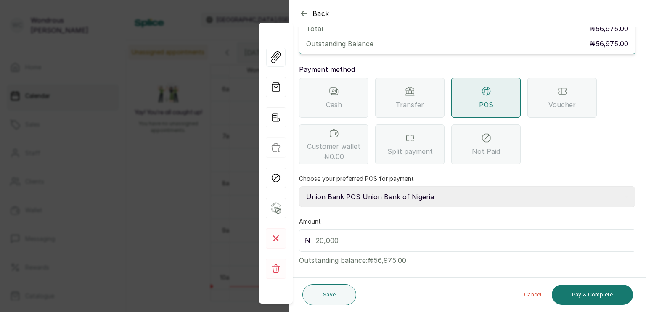
click at [325, 235] on input "text" at bounding box center [473, 241] width 314 height 12
type input "56,975"
click at [590, 295] on button "Pay & Complete" at bounding box center [591, 295] width 81 height 20
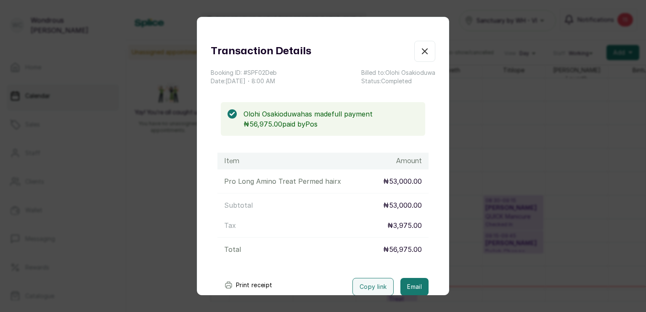
click at [247, 284] on button "Print receipt" at bounding box center [248, 285] width 62 height 17
click at [422, 52] on icon "button" at bounding box center [424, 51] width 5 height 5
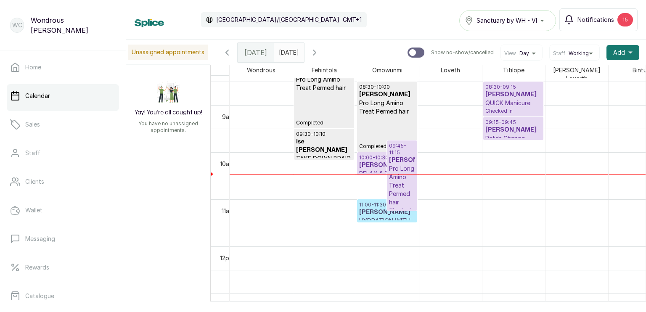
scroll to position [410, 0]
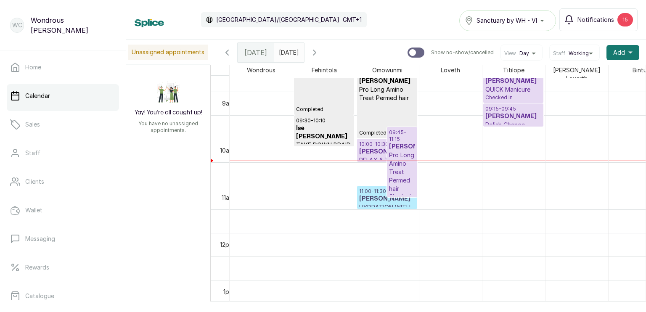
click at [400, 147] on h3 "[PERSON_NAME]" at bounding box center [402, 146] width 26 height 8
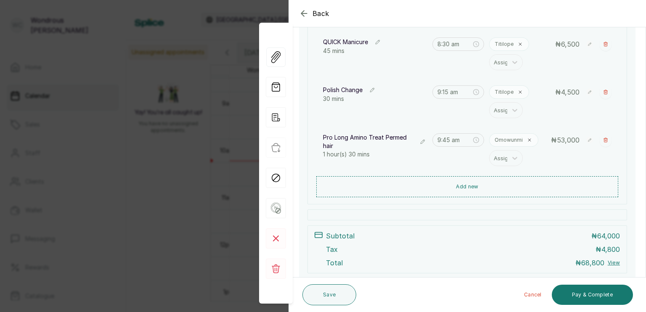
scroll to position [148, 0]
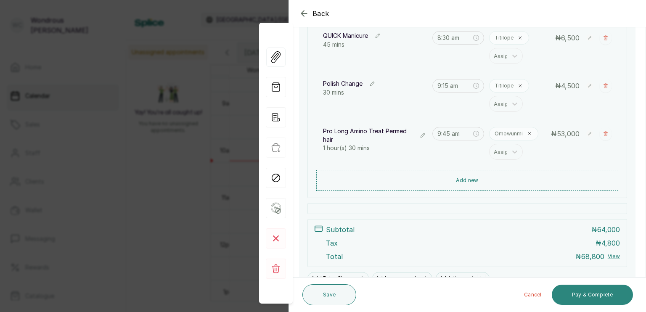
click at [567, 294] on button "Pay & Complete" at bounding box center [591, 295] width 81 height 20
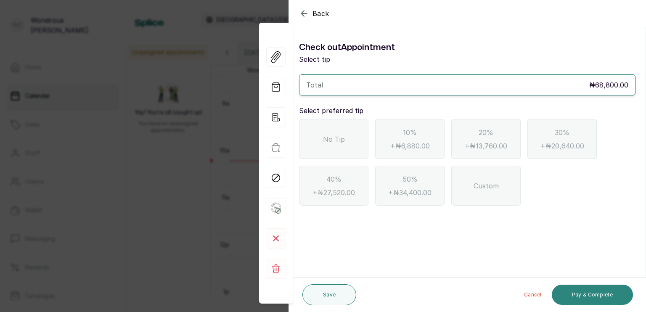
scroll to position [0, 0]
click at [333, 136] on span "No Tip" at bounding box center [334, 139] width 22 height 10
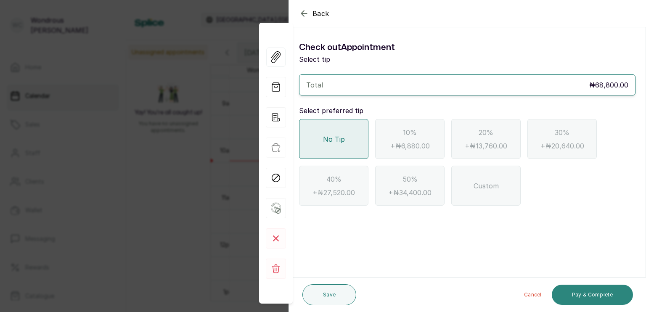
click at [588, 295] on button "Pay & Complete" at bounding box center [591, 295] width 81 height 20
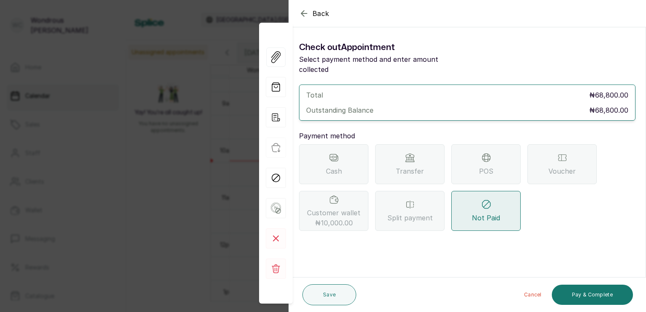
click at [478, 144] on div "POS" at bounding box center [485, 164] width 69 height 40
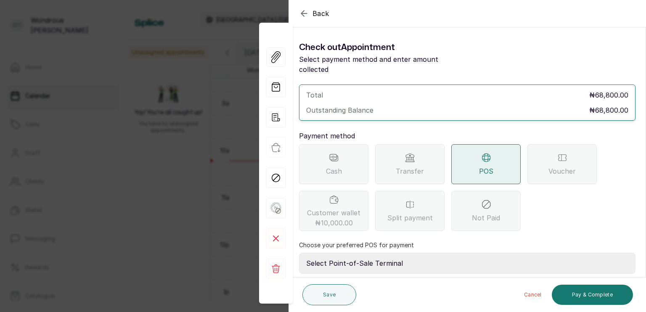
click at [396, 253] on select "Select Point-of-Sale Terminal s by wh enterprise Guaranty Trust Bank Union Bank…" at bounding box center [467, 263] width 336 height 21
select select "aceeee34-48ab-4a8a-8369-545a8d520b0b"
click at [299, 253] on select "Select Point-of-Sale Terminal s by wh enterprise Guaranty Trust Bank Union Bank…" at bounding box center [467, 263] width 336 height 21
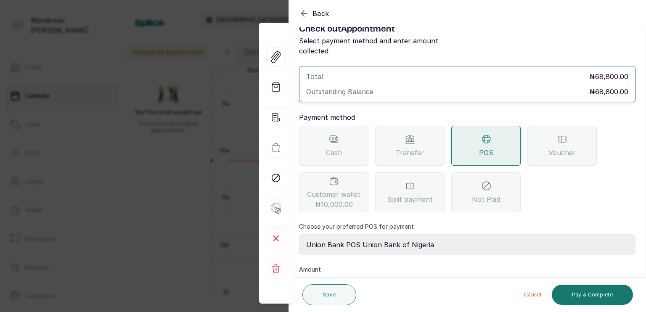
scroll to position [66, 0]
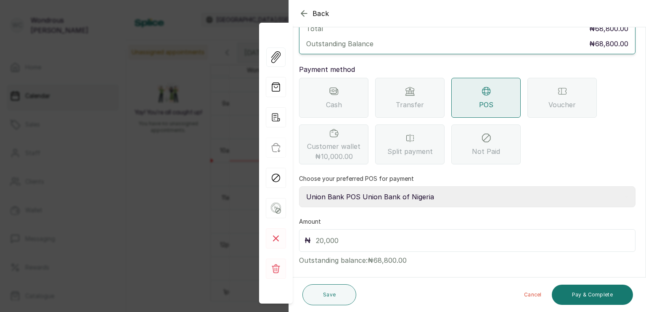
click at [323, 235] on input "text" at bounding box center [473, 241] width 314 height 12
type input "68,800"
click at [581, 293] on button "Pay & Complete" at bounding box center [591, 295] width 81 height 20
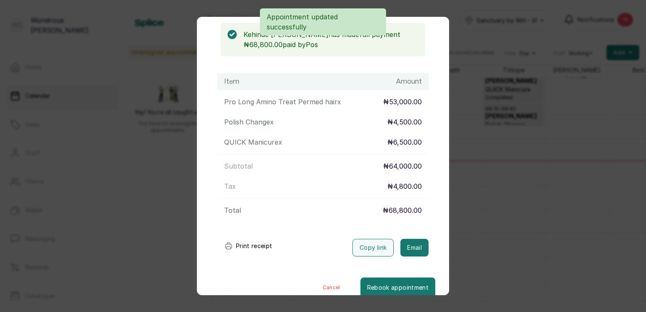
scroll to position [92, 0]
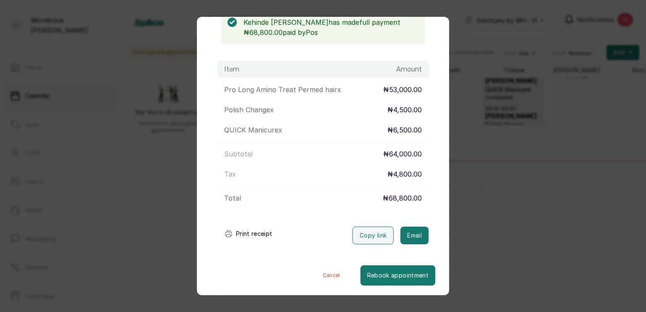
click at [245, 233] on button "Print receipt" at bounding box center [248, 233] width 62 height 17
click at [317, 274] on button "Cancel" at bounding box center [331, 275] width 58 height 20
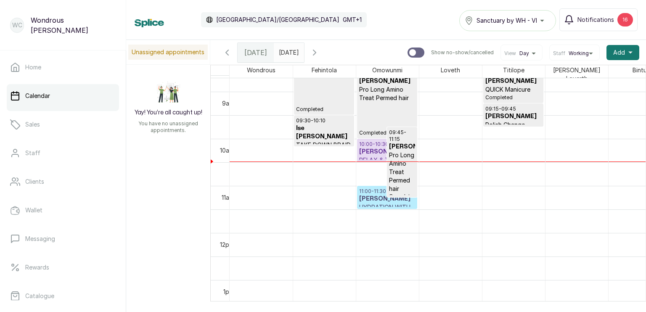
click at [374, 200] on h3 "[PERSON_NAME]" at bounding box center [387, 199] width 56 height 8
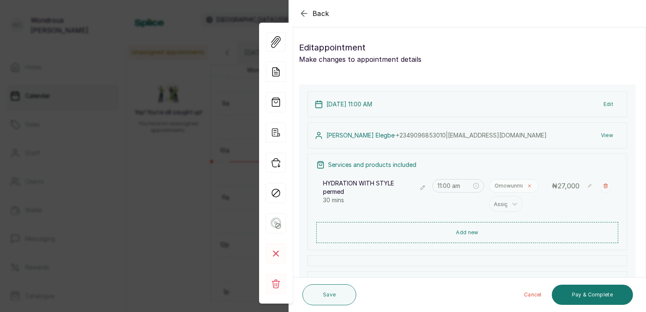
click at [528, 186] on icon at bounding box center [529, 186] width 3 height 3
click at [507, 185] on div at bounding box center [514, 187] width 15 height 15
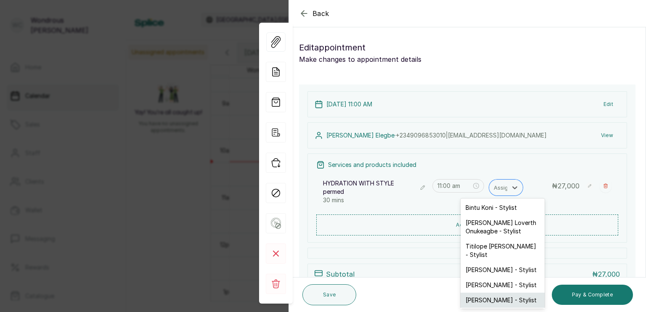
click at [488, 300] on div "[PERSON_NAME] - Stylist" at bounding box center [502, 300] width 84 height 15
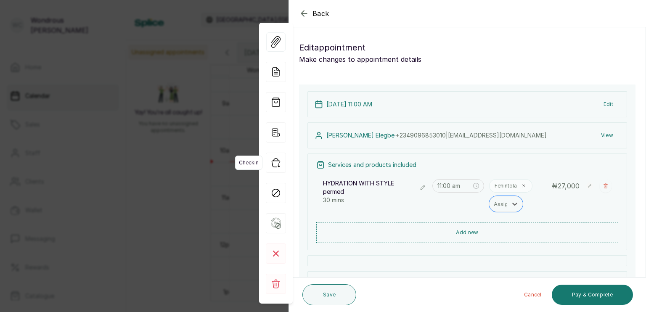
click at [275, 164] on icon "button" at bounding box center [276, 163] width 20 height 20
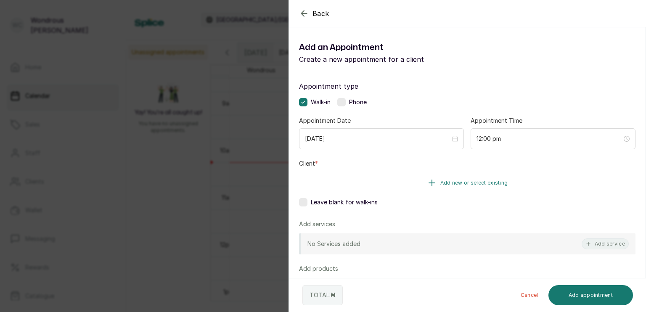
click at [446, 180] on span "Add new or select existing" at bounding box center [474, 182] width 68 height 7
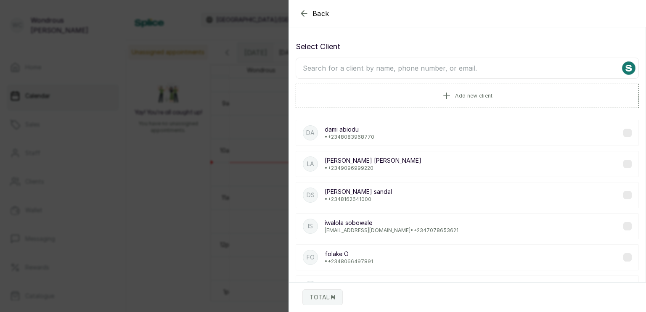
click at [438, 66] on input "text" at bounding box center [466, 68] width 343 height 21
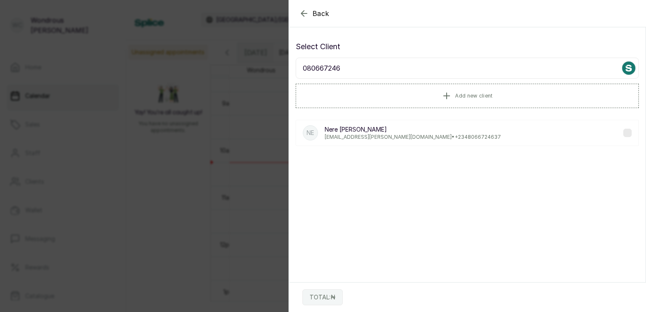
type input "080667246"
click at [625, 131] on div "NE Nere Emiko [EMAIL_ADDRESS][PERSON_NAME][DOMAIN_NAME] • [PHONE_NUMBER]" at bounding box center [466, 133] width 343 height 26
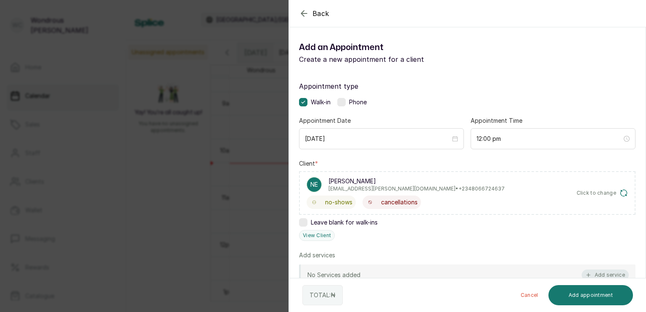
click at [599, 273] on button "Add service" at bounding box center [604, 274] width 47 height 11
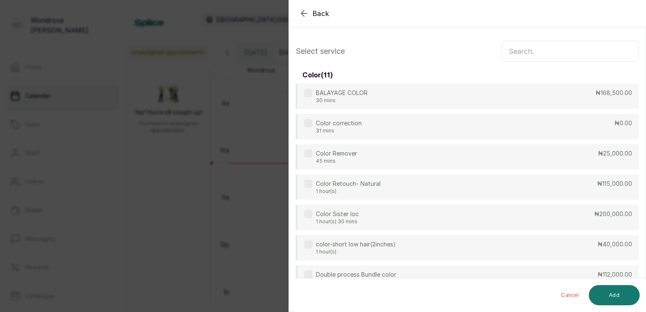
scroll to position [34, 0]
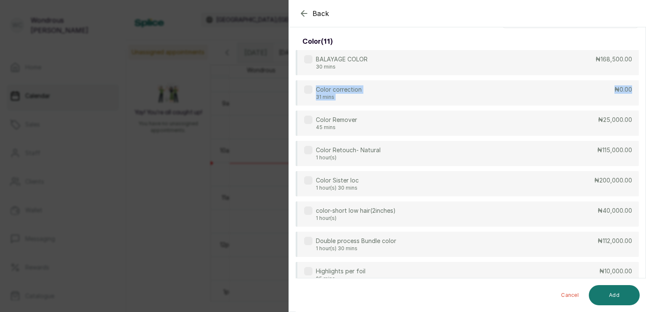
drag, startPoint x: 638, startPoint y: 79, endPoint x: 638, endPoint y: 65, distance: 13.9
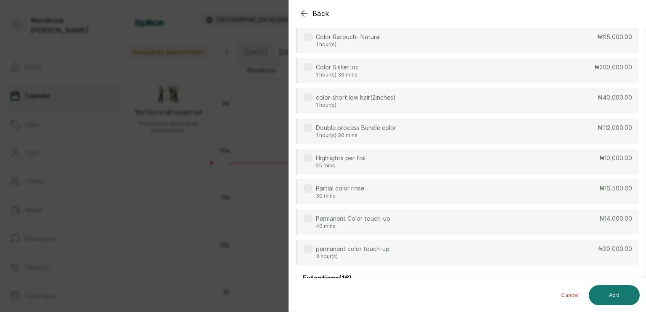
scroll to position [0, 0]
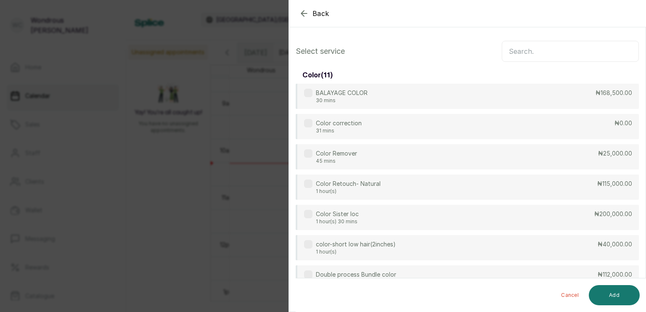
click at [587, 49] on input "text" at bounding box center [569, 51] width 137 height 21
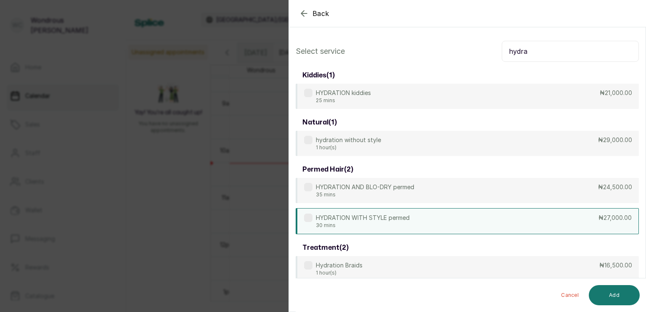
type input "hydra"
click at [308, 215] on label at bounding box center [308, 218] width 8 height 8
click at [619, 297] on button "Add" at bounding box center [613, 295] width 51 height 20
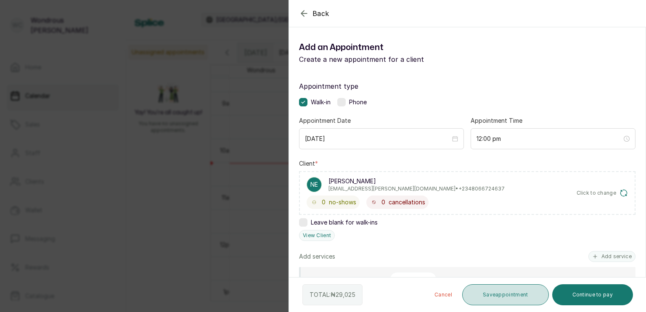
click at [489, 296] on button "Save appointment" at bounding box center [505, 294] width 87 height 21
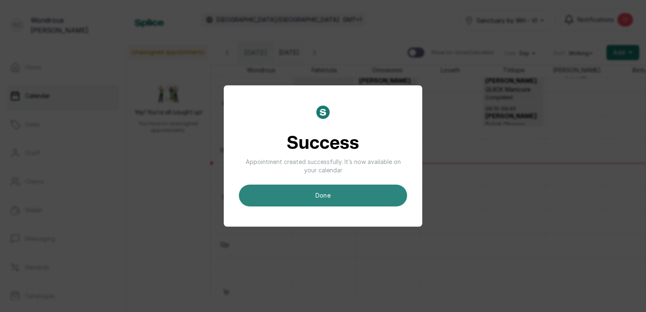
click at [352, 192] on button "done" at bounding box center [323, 196] width 168 height 22
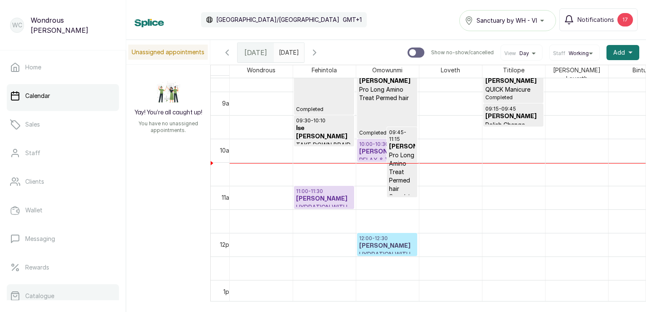
click at [38, 295] on p "Catalogue" at bounding box center [39, 296] width 29 height 8
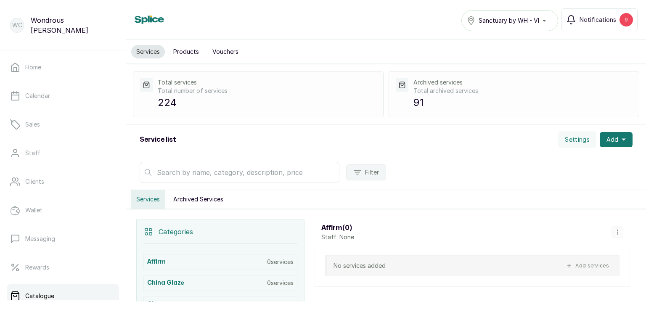
click at [295, 166] on input "text" at bounding box center [240, 172] width 200 height 21
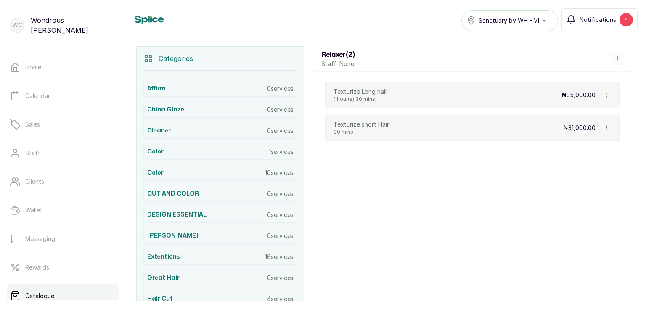
scroll to position [158, 0]
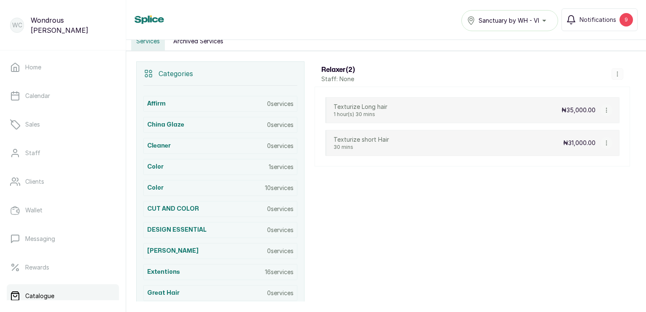
type input "text"
click at [602, 144] on button "button" at bounding box center [606, 143] width 12 height 12
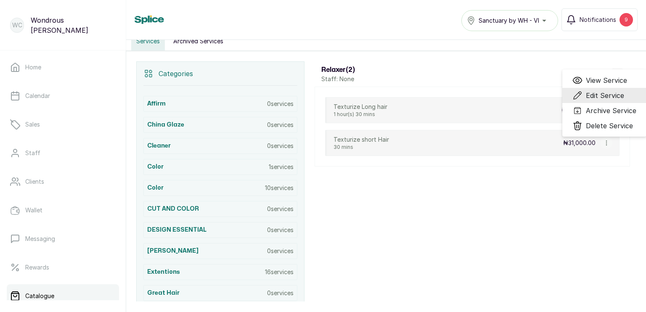
click at [600, 96] on span "Edit Service" at bounding box center [605, 95] width 38 height 10
select select "fixed"
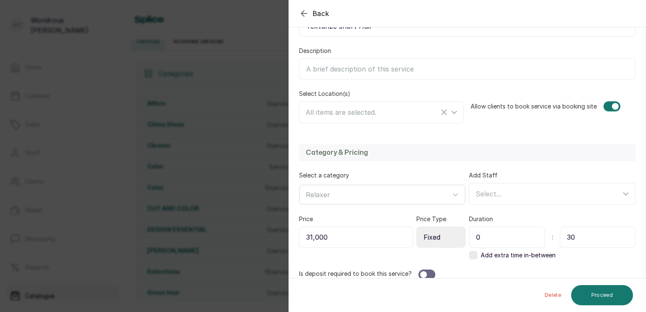
scroll to position [136, 0]
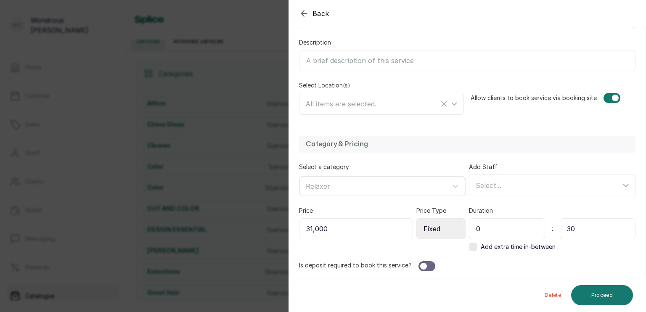
click at [329, 227] on input "31,000" at bounding box center [356, 228] width 114 height 21
type input "3"
type input "46,500"
click at [604, 292] on button "Proceed" at bounding box center [602, 295] width 62 height 20
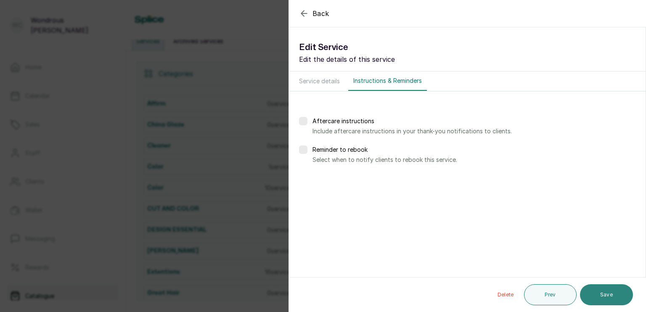
click at [598, 293] on button "Save" at bounding box center [606, 294] width 53 height 21
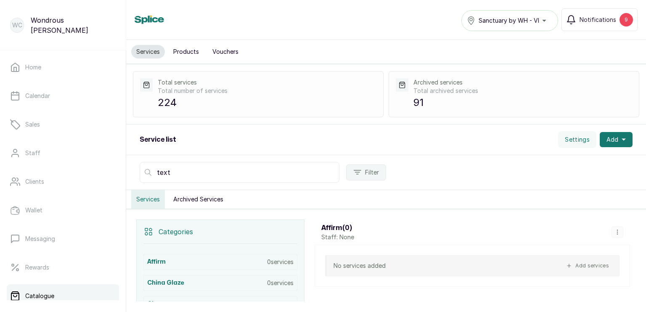
click at [195, 174] on input "text" at bounding box center [240, 172] width 200 height 21
type input "t"
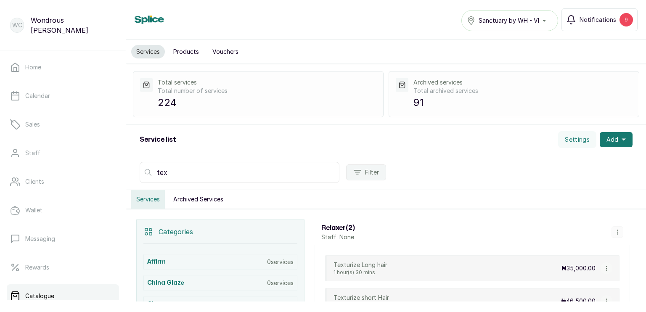
type input "text"
click at [604, 263] on button "button" at bounding box center [606, 268] width 12 height 12
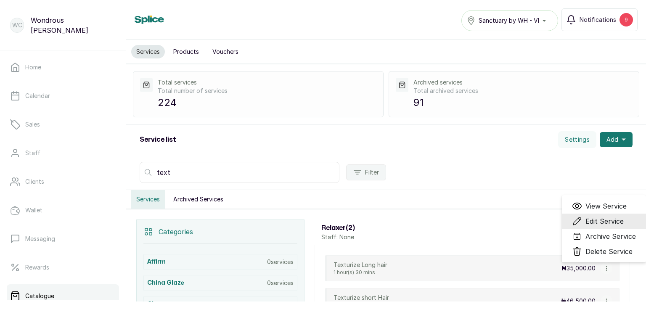
click at [598, 222] on span "Edit Service" at bounding box center [604, 221] width 38 height 10
select select "fixed"
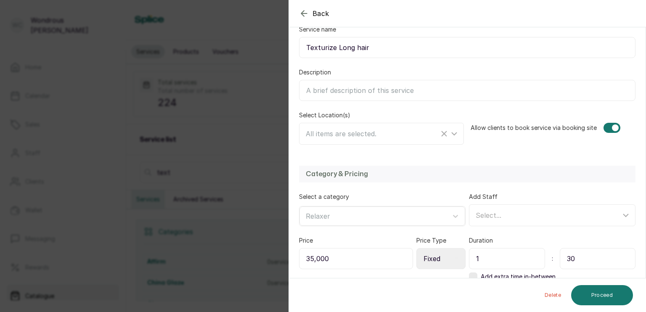
scroll to position [122, 0]
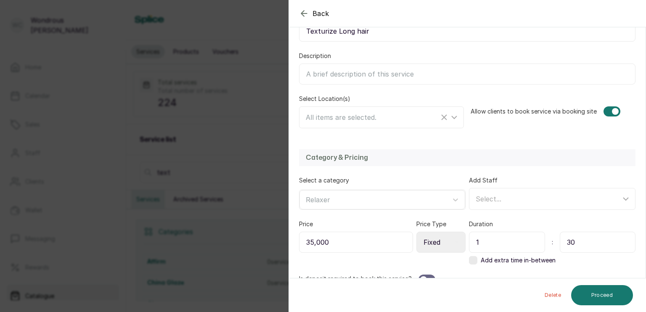
click at [332, 241] on input "35,000" at bounding box center [356, 242] width 114 height 21
type input "3"
type input "52,500"
click at [594, 293] on button "Proceed" at bounding box center [602, 295] width 62 height 20
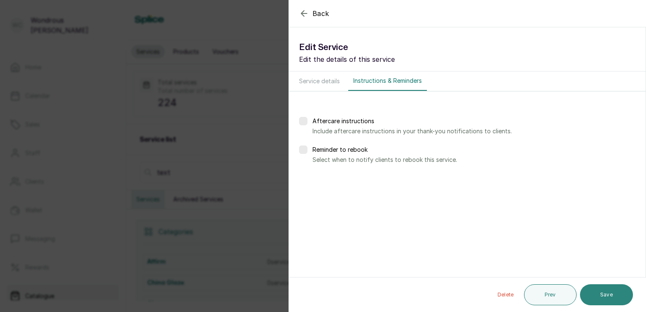
click at [605, 295] on button "Save" at bounding box center [606, 294] width 53 height 21
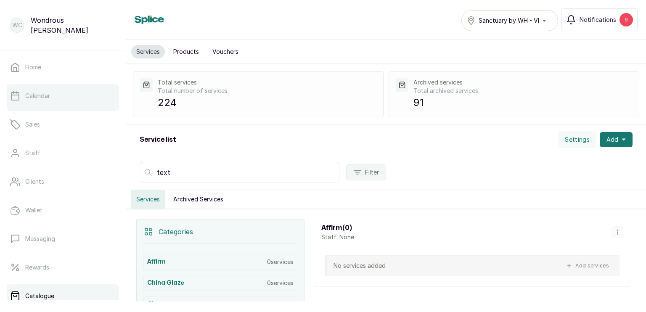
click at [39, 98] on p "Calendar" at bounding box center [37, 96] width 25 height 8
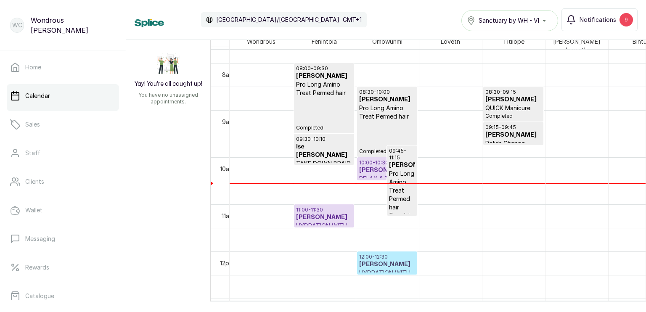
scroll to position [367, 0]
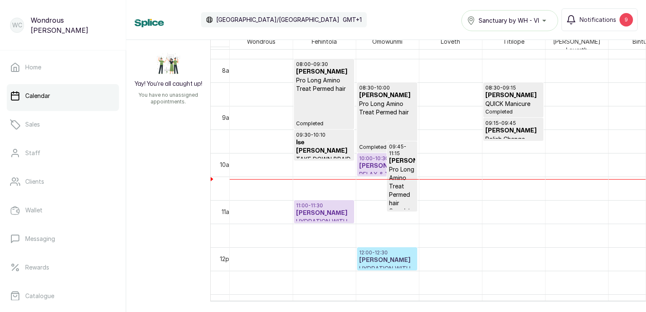
click at [319, 209] on h3 "[PERSON_NAME]" at bounding box center [324, 213] width 56 height 8
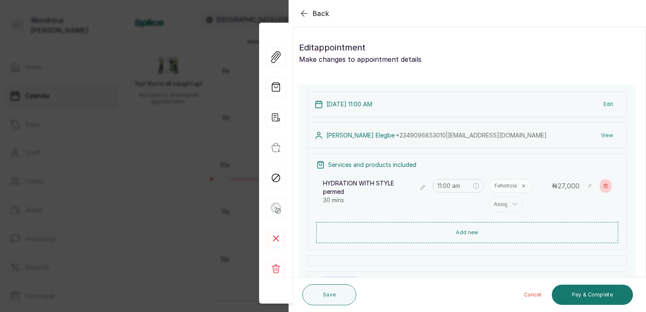
click at [599, 188] on button "Show no-show/cancelled" at bounding box center [605, 185] width 12 height 13
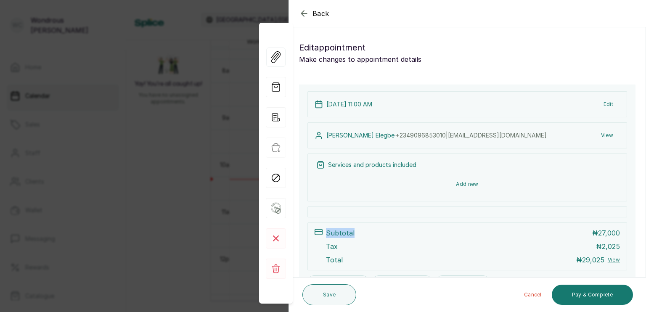
click at [469, 183] on button "Add new" at bounding box center [467, 184] width 302 height 20
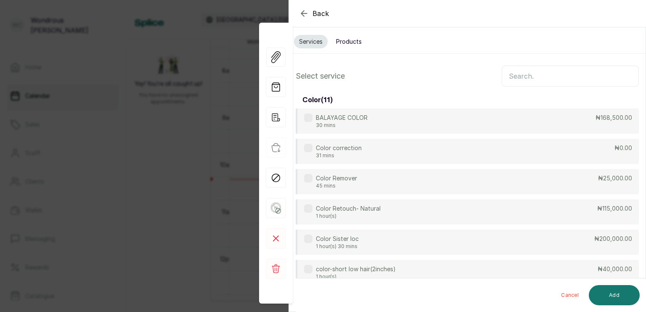
scroll to position [0, 0]
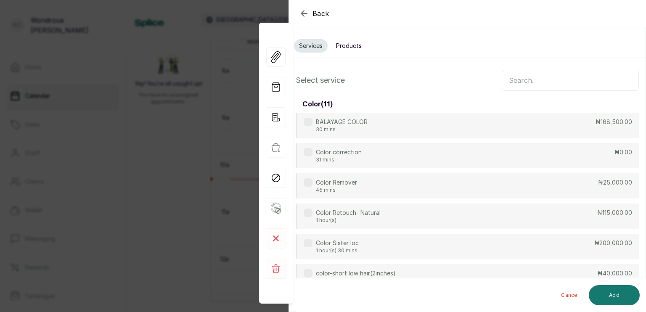
click at [548, 78] on input "text" at bounding box center [569, 80] width 137 height 21
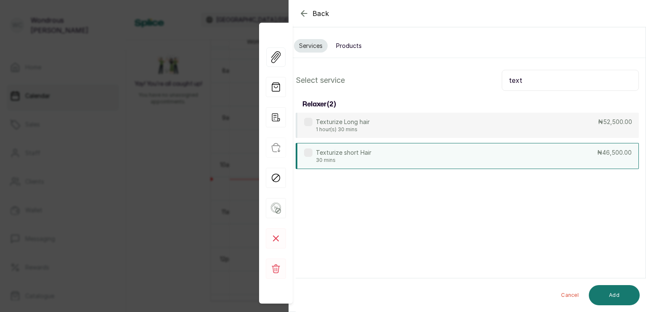
type input "text"
click at [310, 153] on label at bounding box center [308, 152] width 8 height 8
click at [615, 292] on button "Add" at bounding box center [613, 295] width 51 height 20
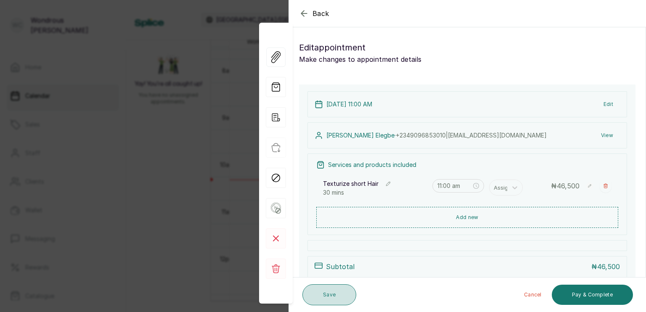
click at [333, 295] on button "Save" at bounding box center [329, 294] width 54 height 21
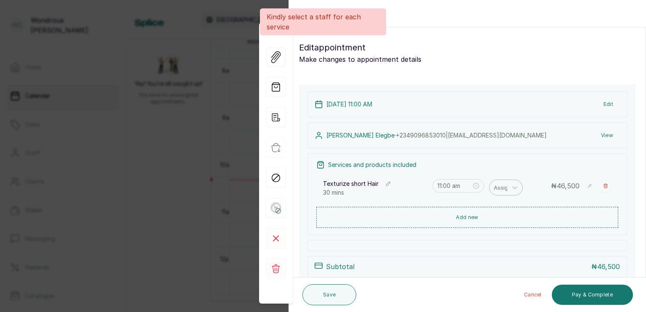
click at [499, 185] on div at bounding box center [502, 187] width 18 height 11
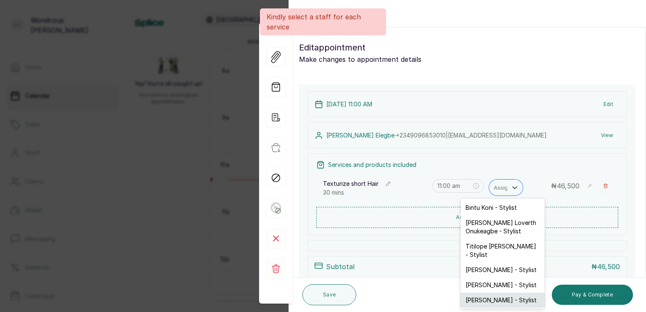
click at [489, 297] on div "[PERSON_NAME] - Stylist" at bounding box center [502, 300] width 84 height 15
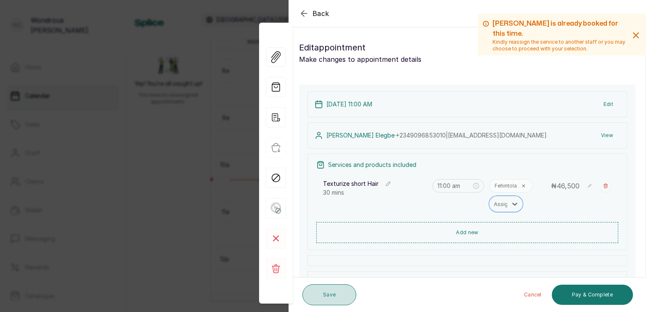
click at [333, 295] on button "Save" at bounding box center [329, 294] width 54 height 21
